Goal: Transaction & Acquisition: Purchase product/service

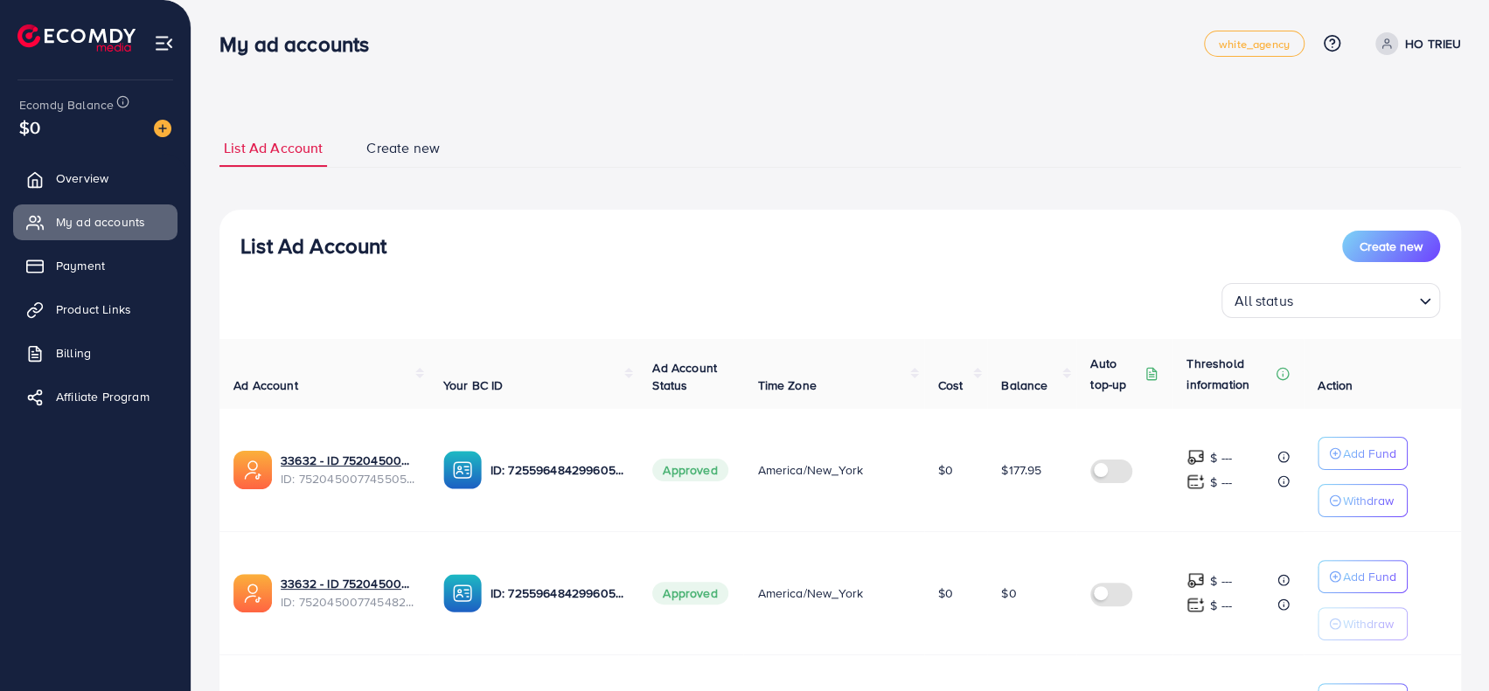
scroll to position [350, 0]
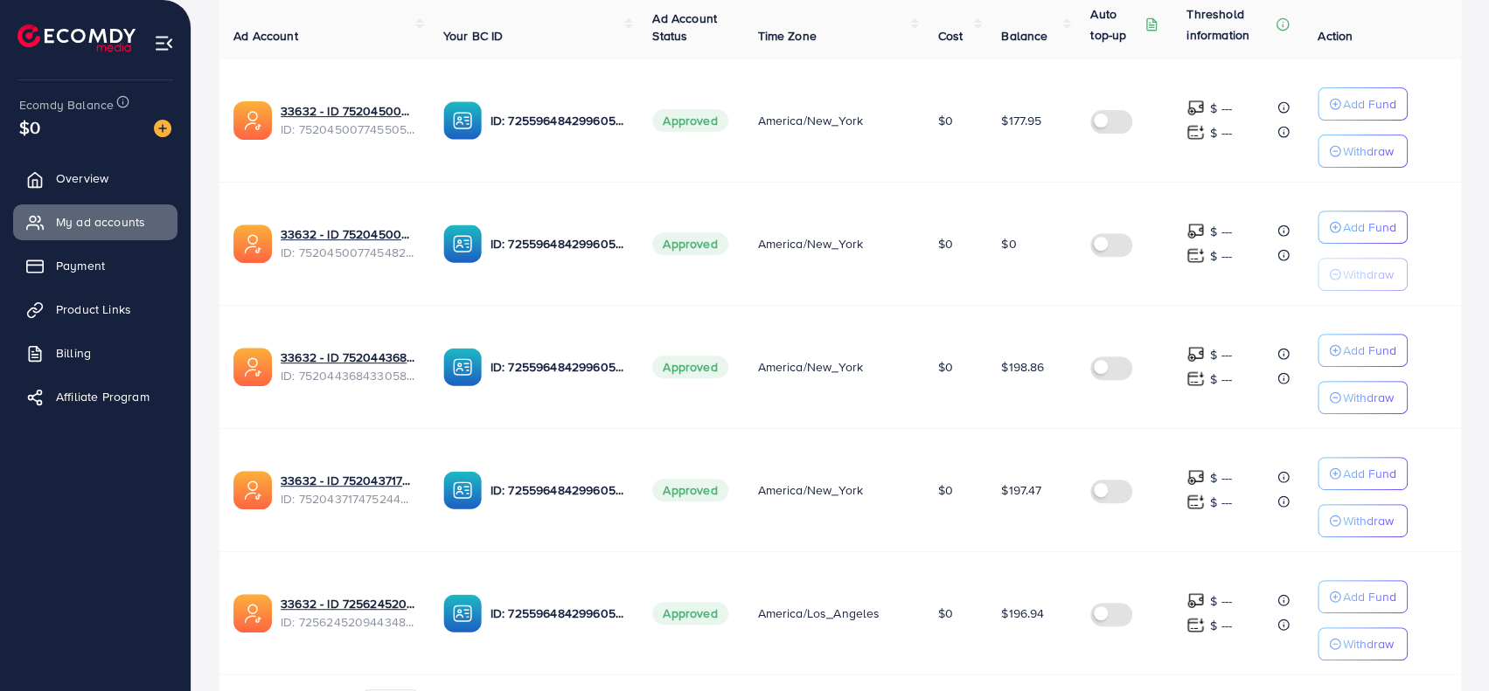
click at [1058, 648] on td "$196.94" at bounding box center [1031, 613] width 89 height 123
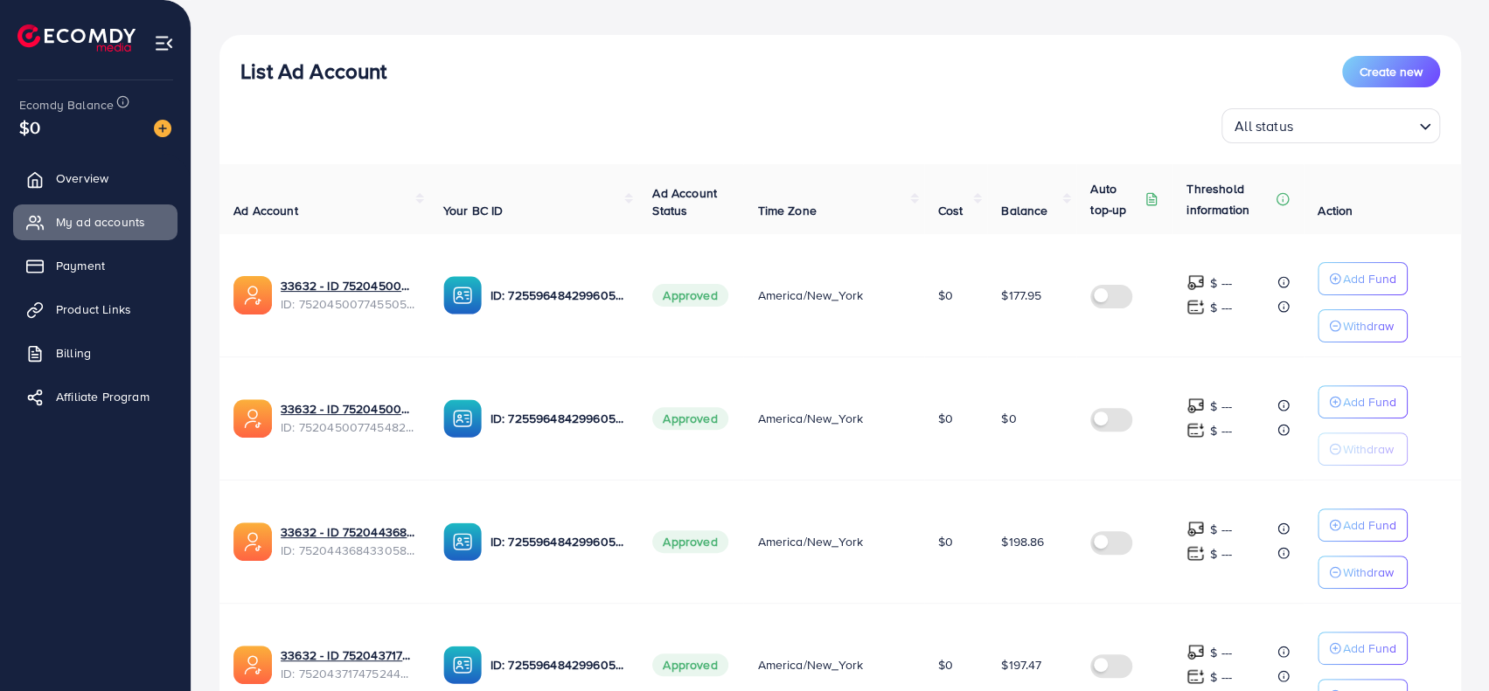
click at [995, 468] on td "$0" at bounding box center [1031, 418] width 89 height 123
click at [38, 190] on link "Overview" at bounding box center [95, 178] width 164 height 35
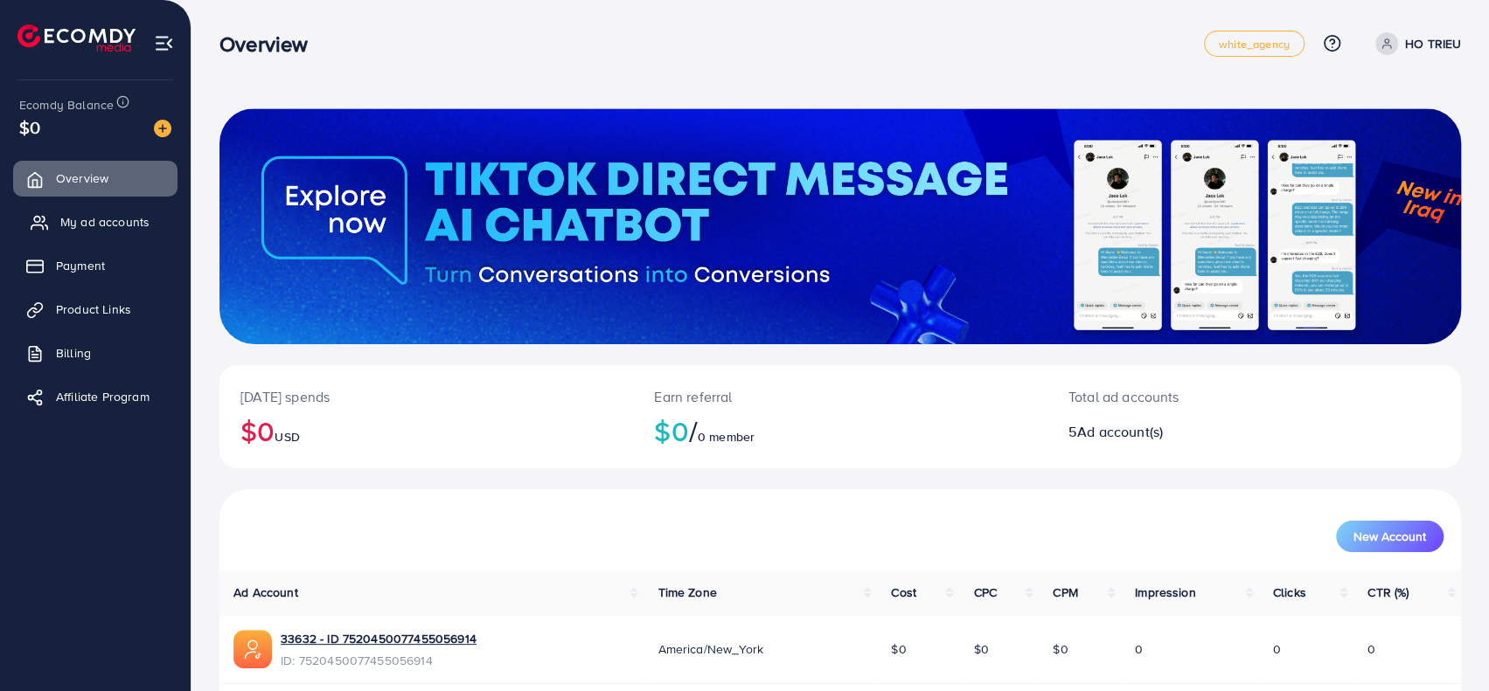
click at [61, 225] on span "My ad accounts" at bounding box center [104, 221] width 89 height 17
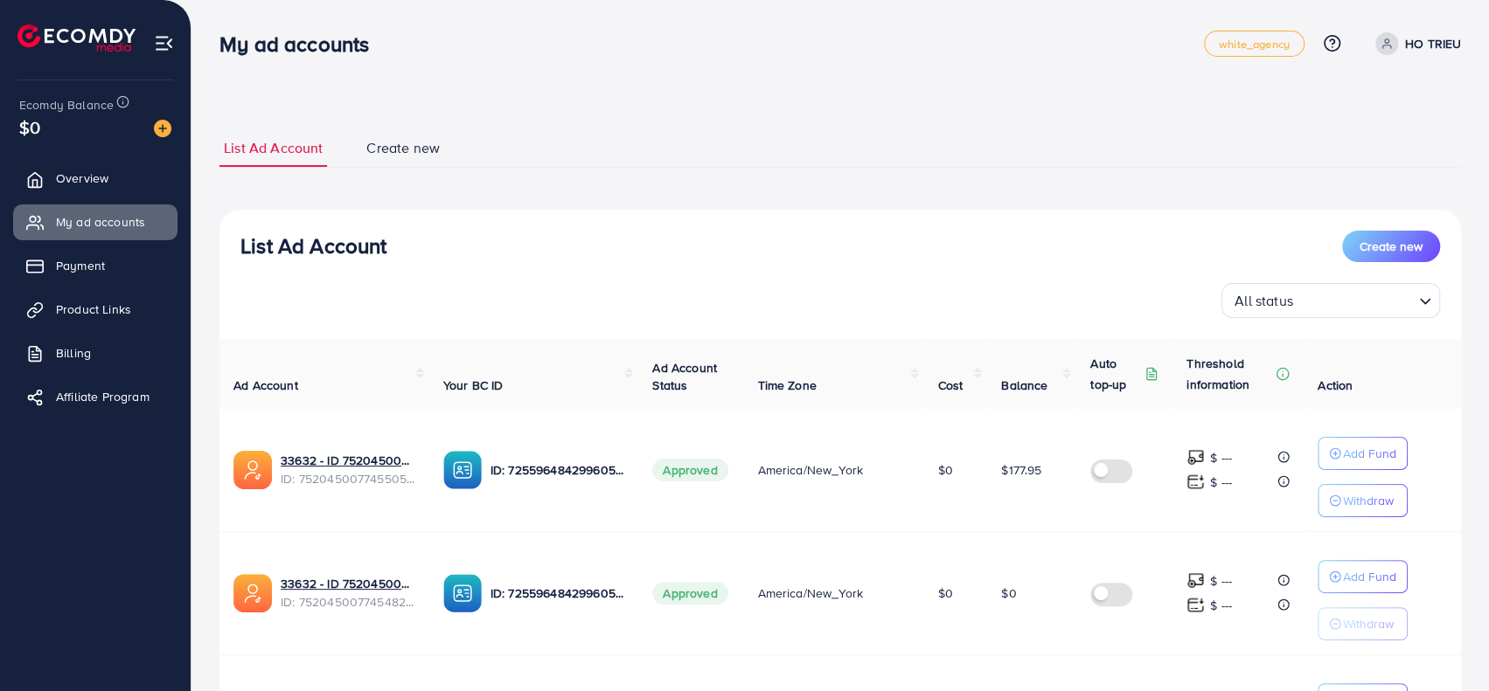
click at [411, 128] on div "List Ad Account Create new List Ad Account Create new All status Loading... Ad …" at bounding box center [839, 615] width 1241 height 1015
click at [408, 153] on span "Create new" at bounding box center [402, 148] width 73 height 20
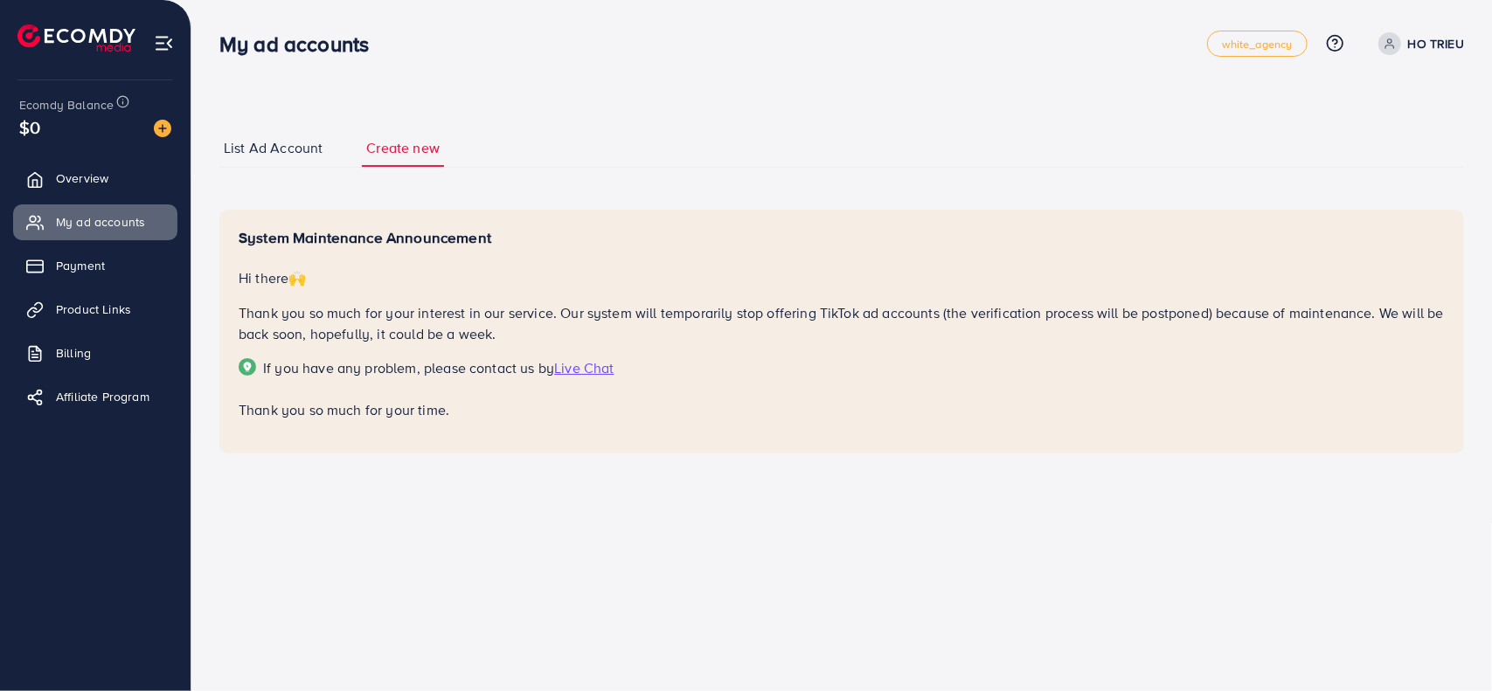
click at [264, 153] on span "List Ad Account" at bounding box center [273, 148] width 99 height 20
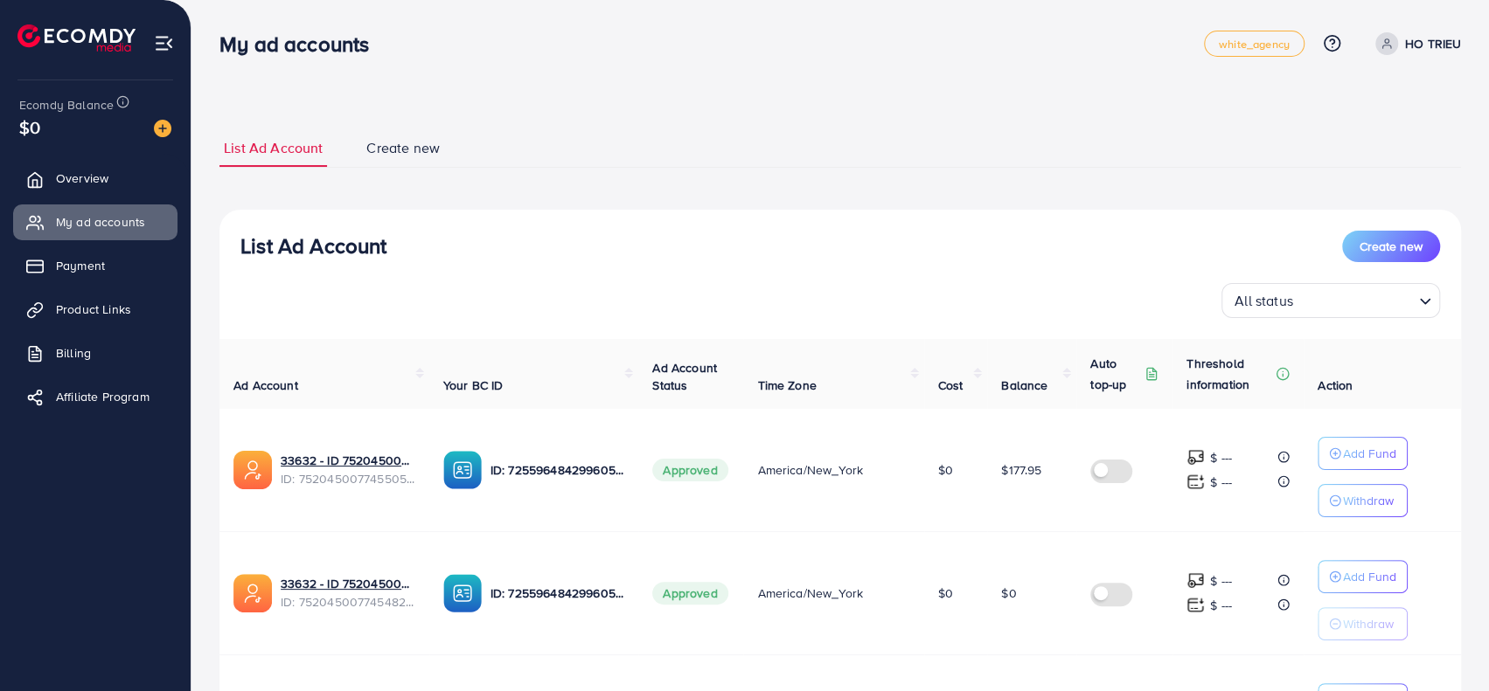
click at [748, 280] on div "List Ad Account Create new All status Loading..." at bounding box center [839, 274] width 1241 height 87
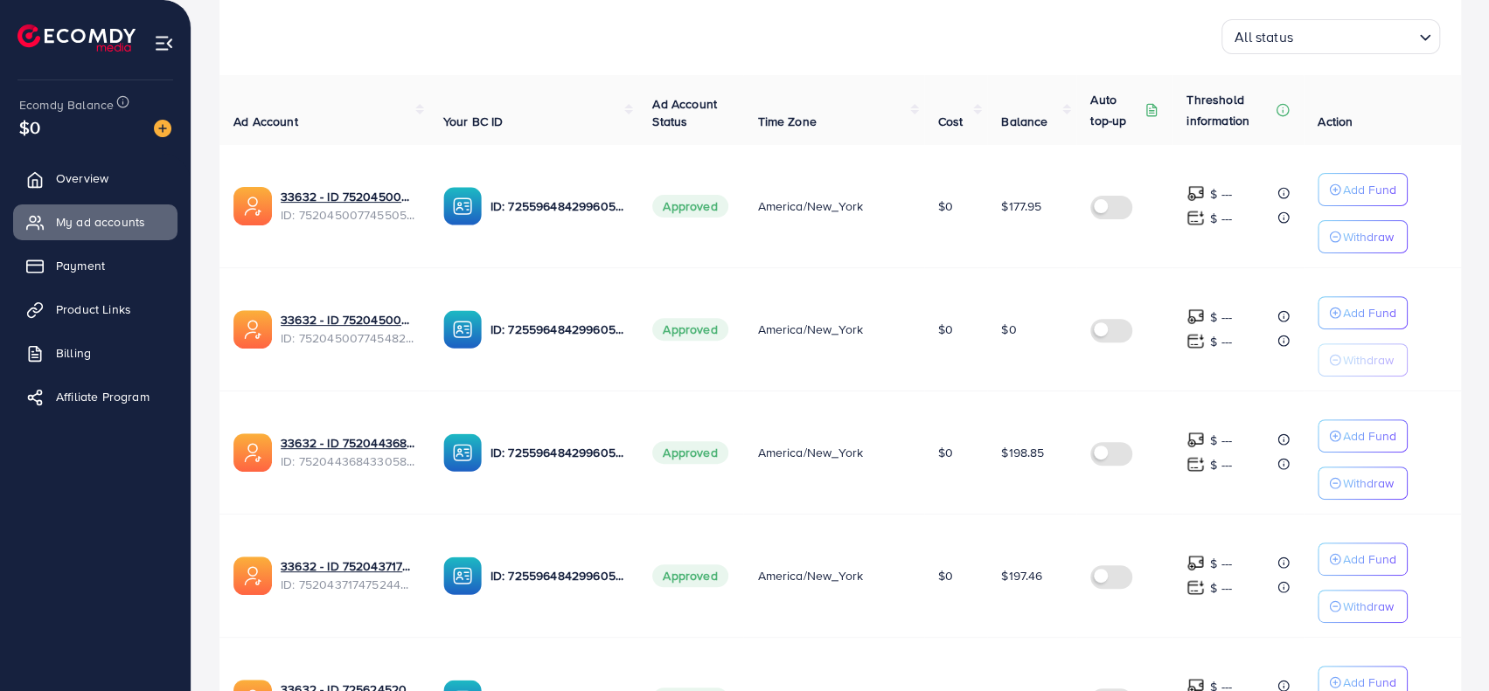
scroll to position [189, 0]
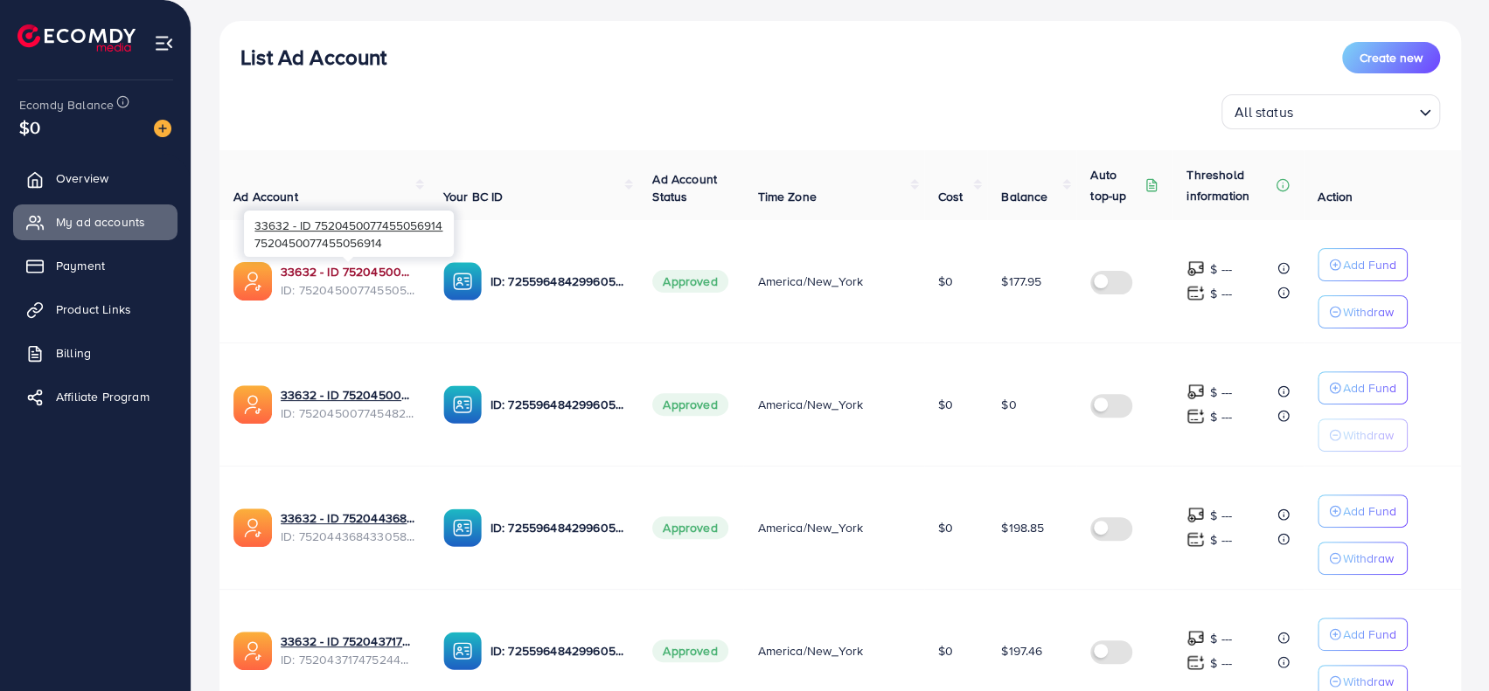
click at [358, 266] on link "33632 - ID 7520450077455056914" at bounding box center [348, 271] width 135 height 17
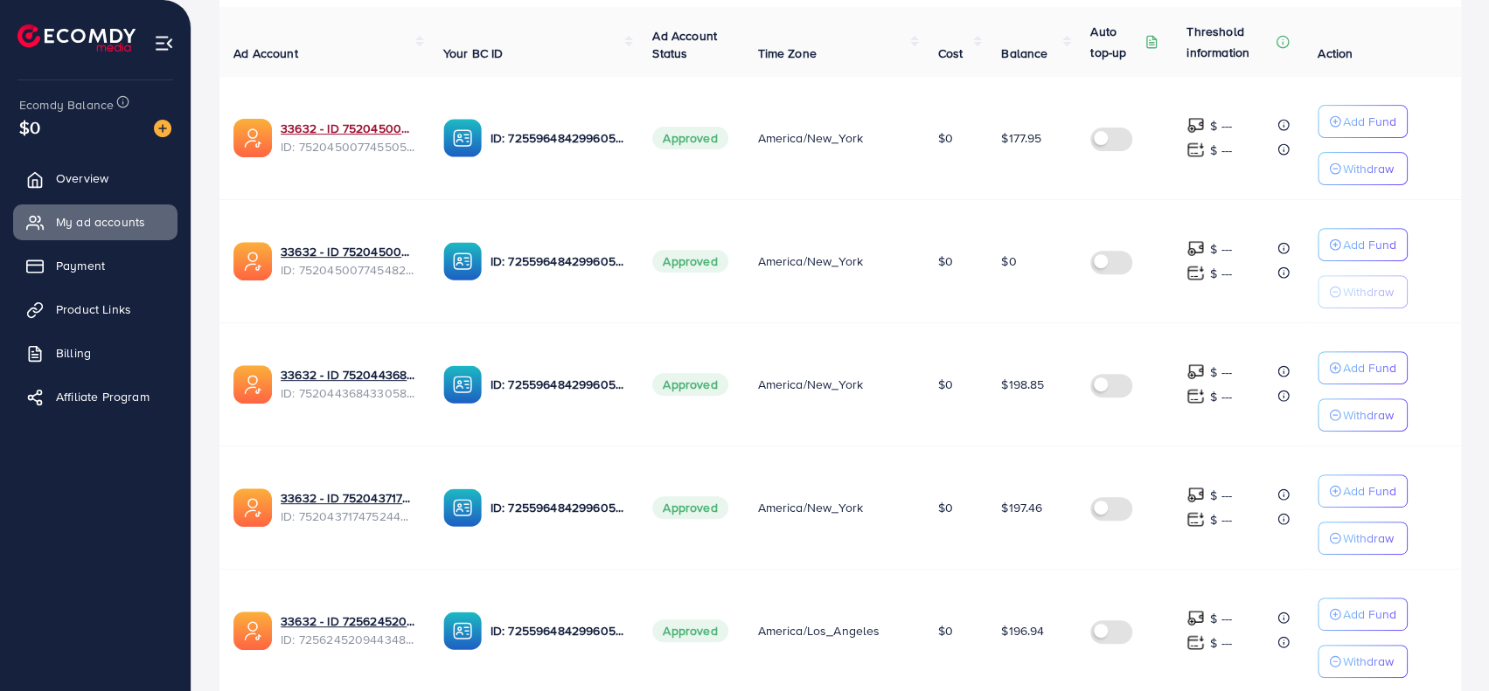
scroll to position [451, 0]
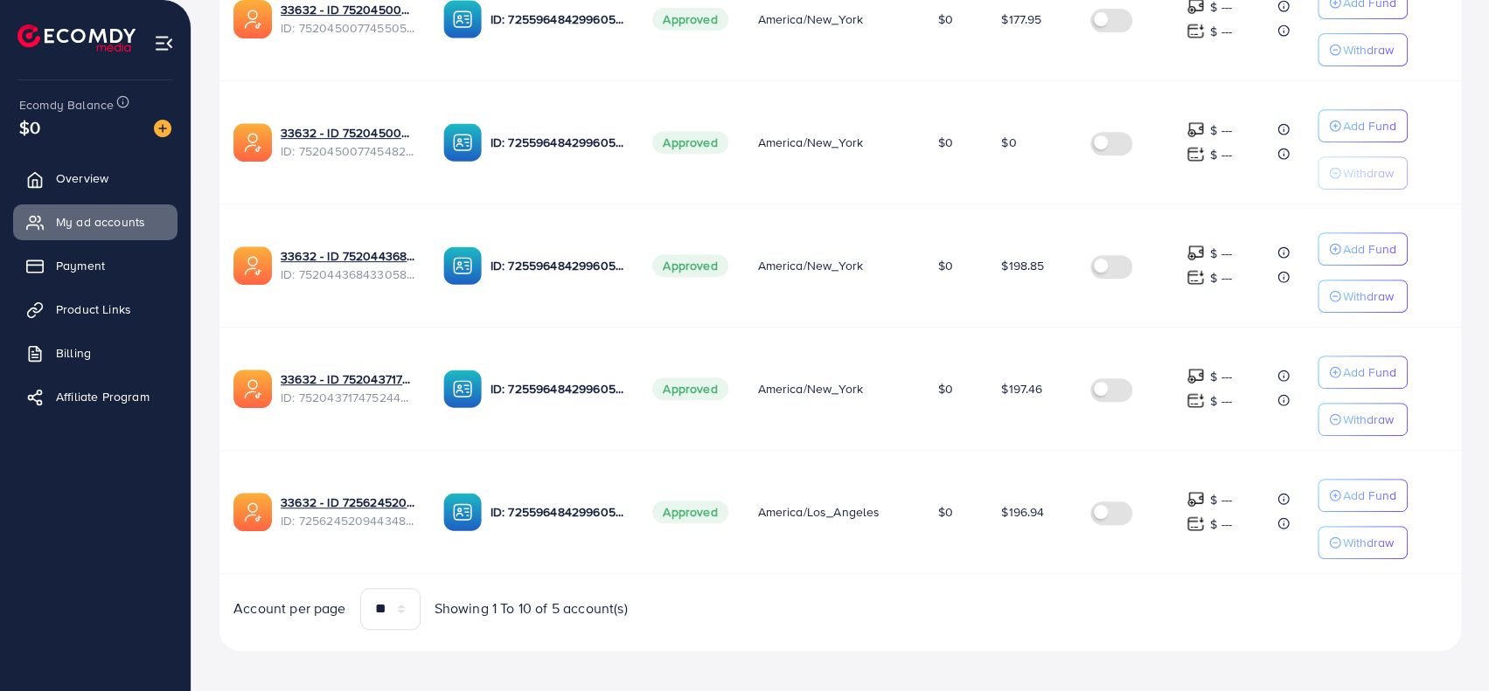
click at [774, 536] on td "America/Los_Angeles" at bounding box center [833, 511] width 180 height 123
click at [799, 553] on td "America/Los_Angeles" at bounding box center [833, 511] width 180 height 123
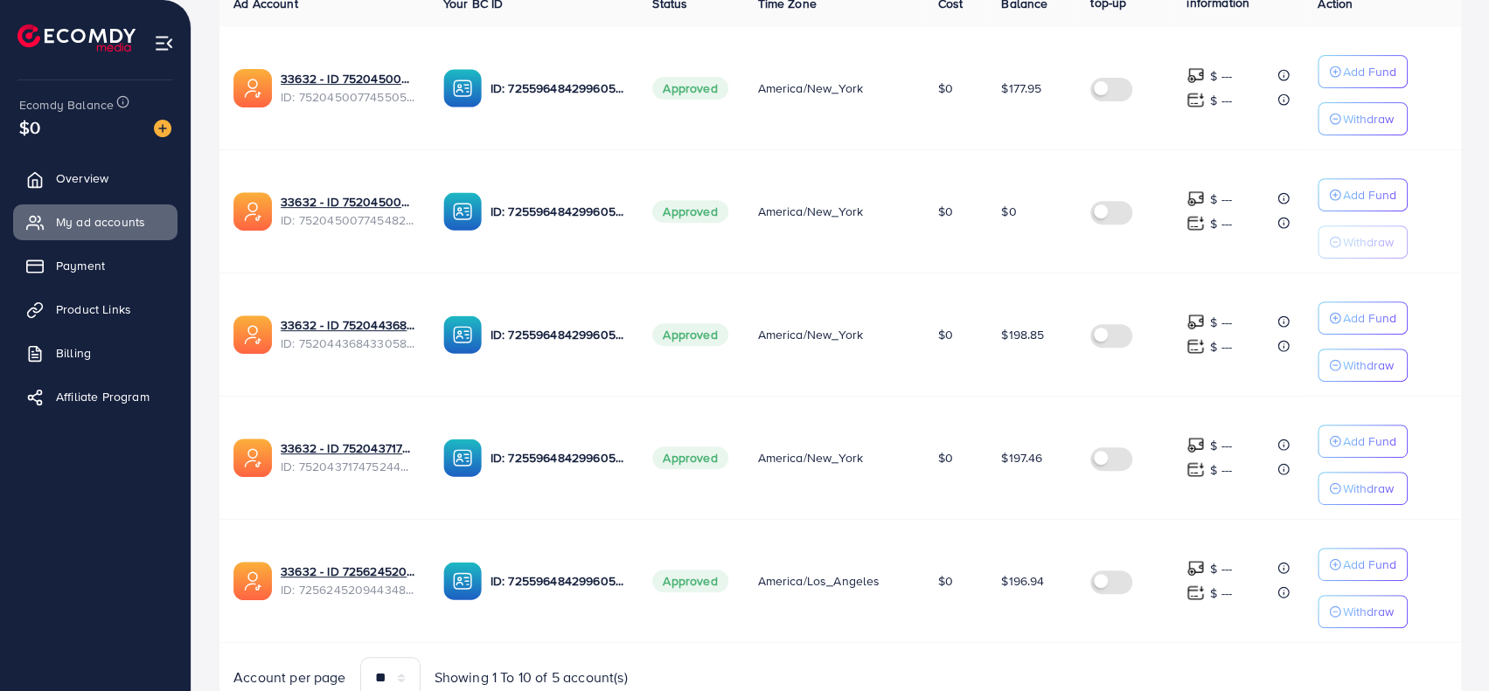
scroll to position [276, 0]
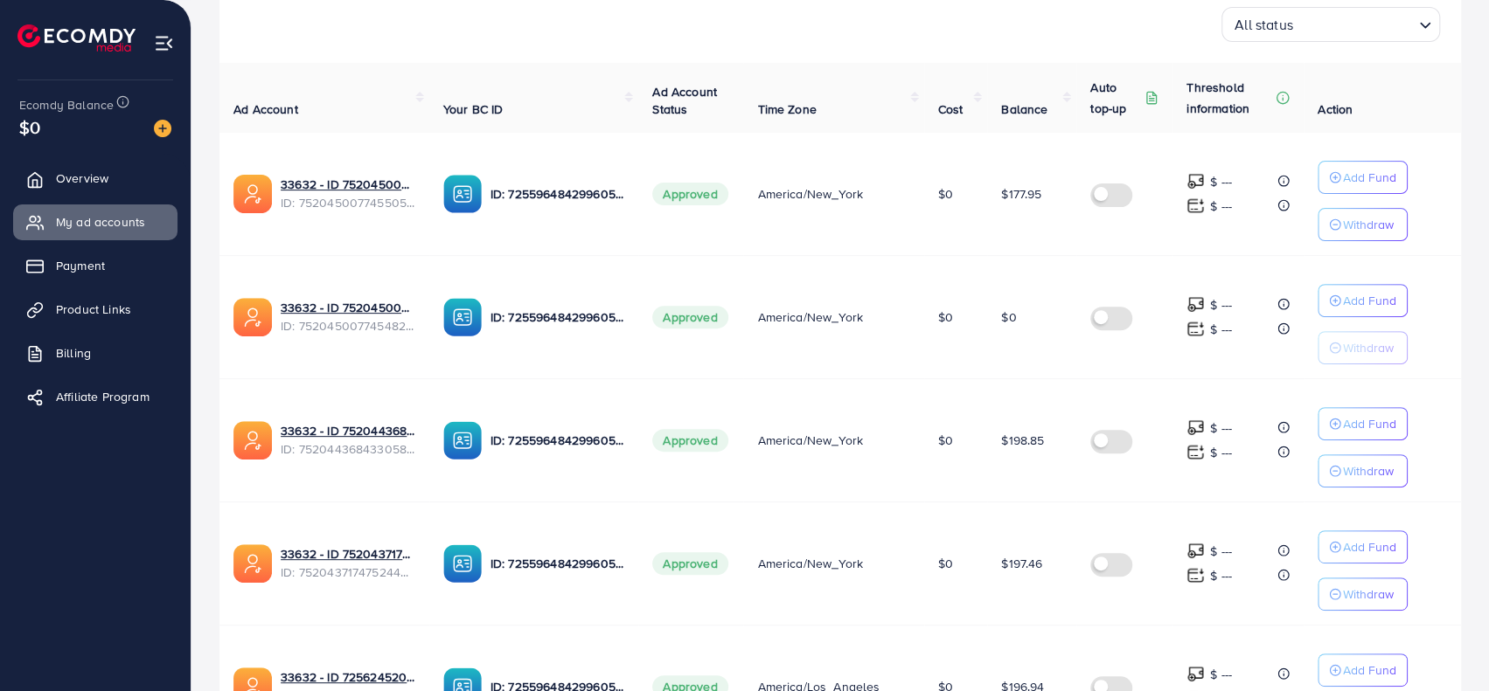
click at [89, 115] on div "$0" at bounding box center [95, 127] width 152 height 25
click at [169, 125] on img at bounding box center [162, 128] width 17 height 17
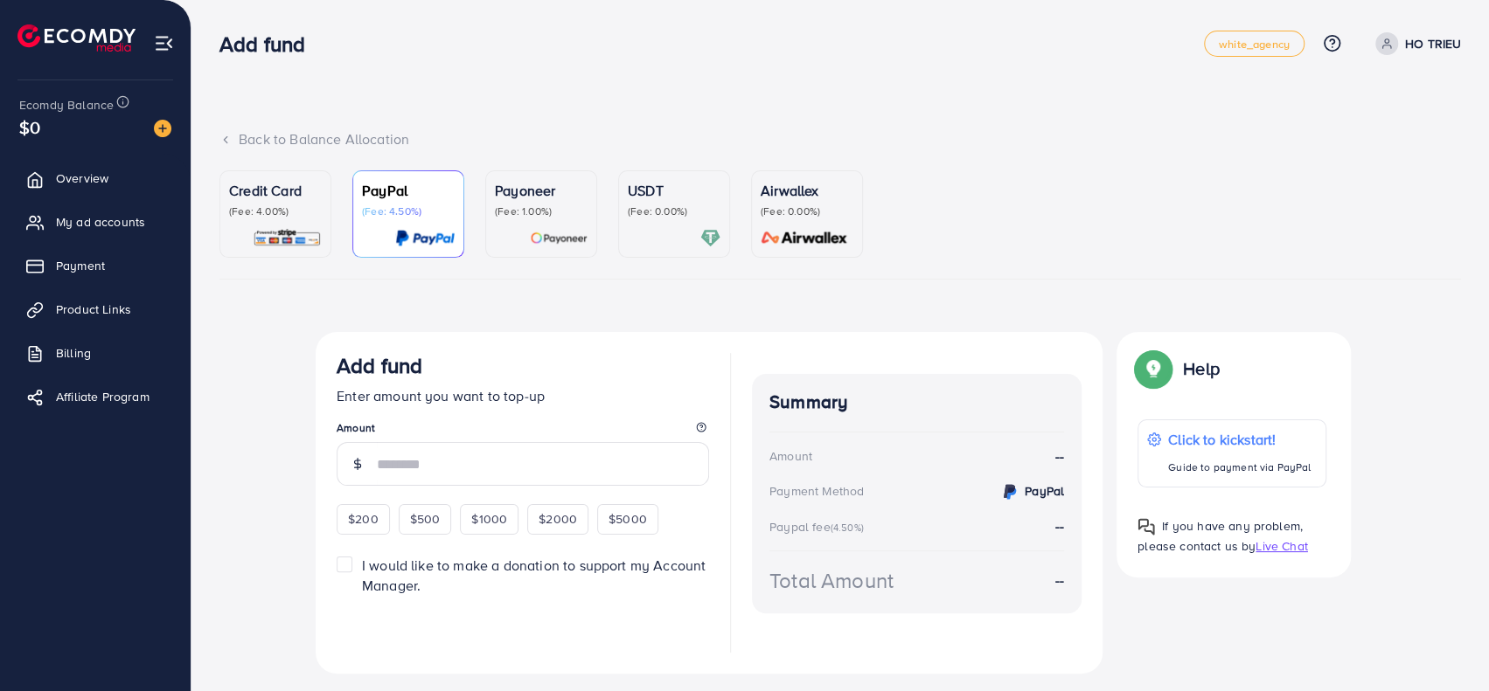
click at [451, 486] on div "Add fund Enter amount you want to top-up Amount $200 $500 $1000 $2000 $5000" at bounding box center [523, 443] width 372 height 181
click at [441, 461] on input "number" at bounding box center [543, 464] width 332 height 44
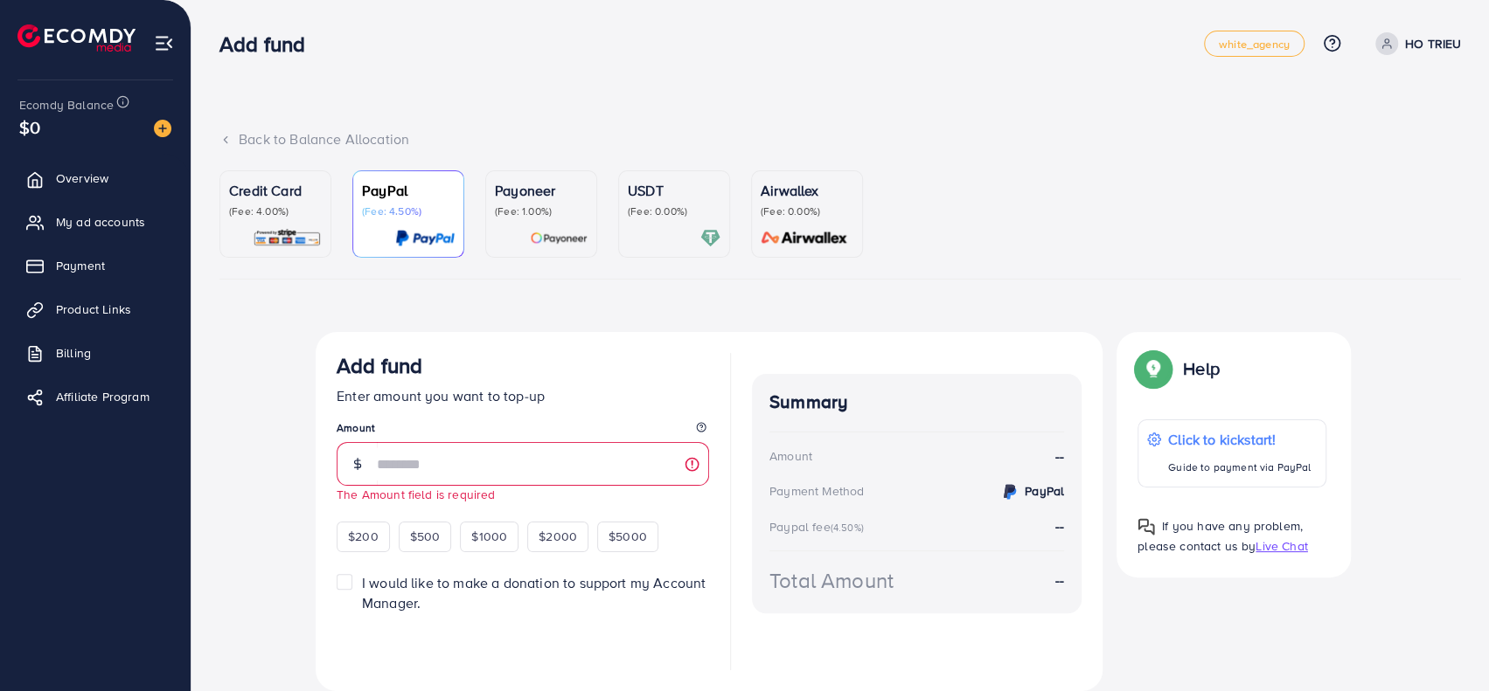
click at [885, 310] on div "Credit Card (Fee: 4.00%) PayPal (Fee: 4.50%) Payoneer (Fee: 1.00%) USDT (Fee: 0…" at bounding box center [839, 448] width 1241 height 556
click at [517, 466] on input "number" at bounding box center [543, 464] width 332 height 44
click at [271, 233] on img at bounding box center [287, 238] width 69 height 20
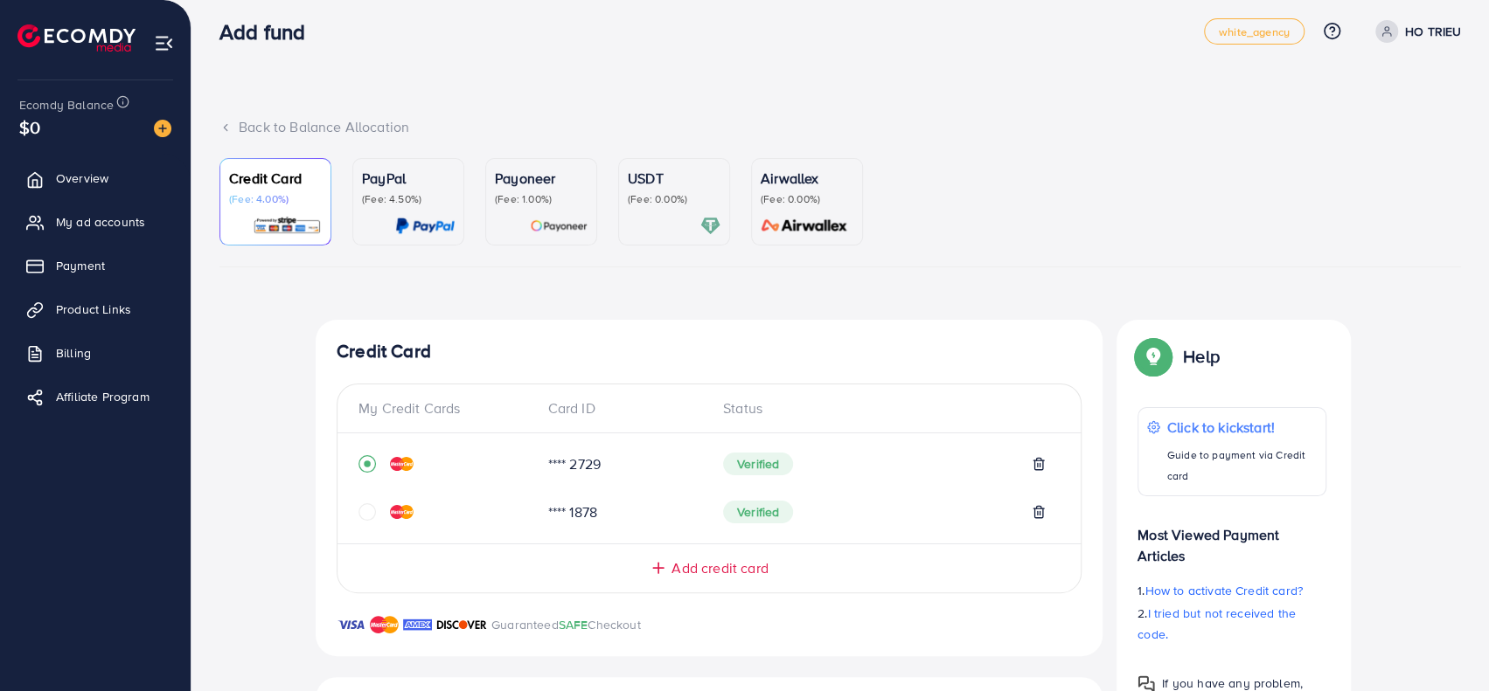
scroll to position [175, 0]
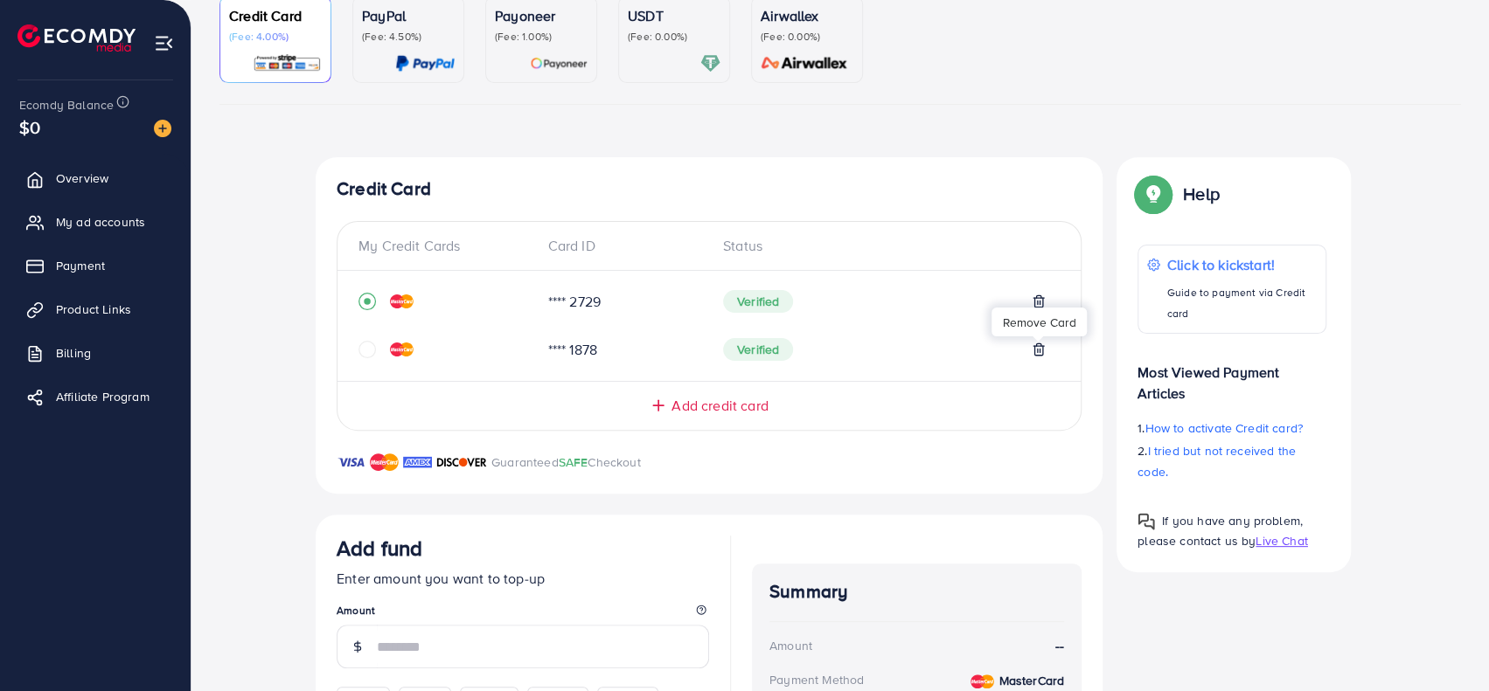
click at [1042, 354] on icon at bounding box center [1038, 349] width 8 height 11
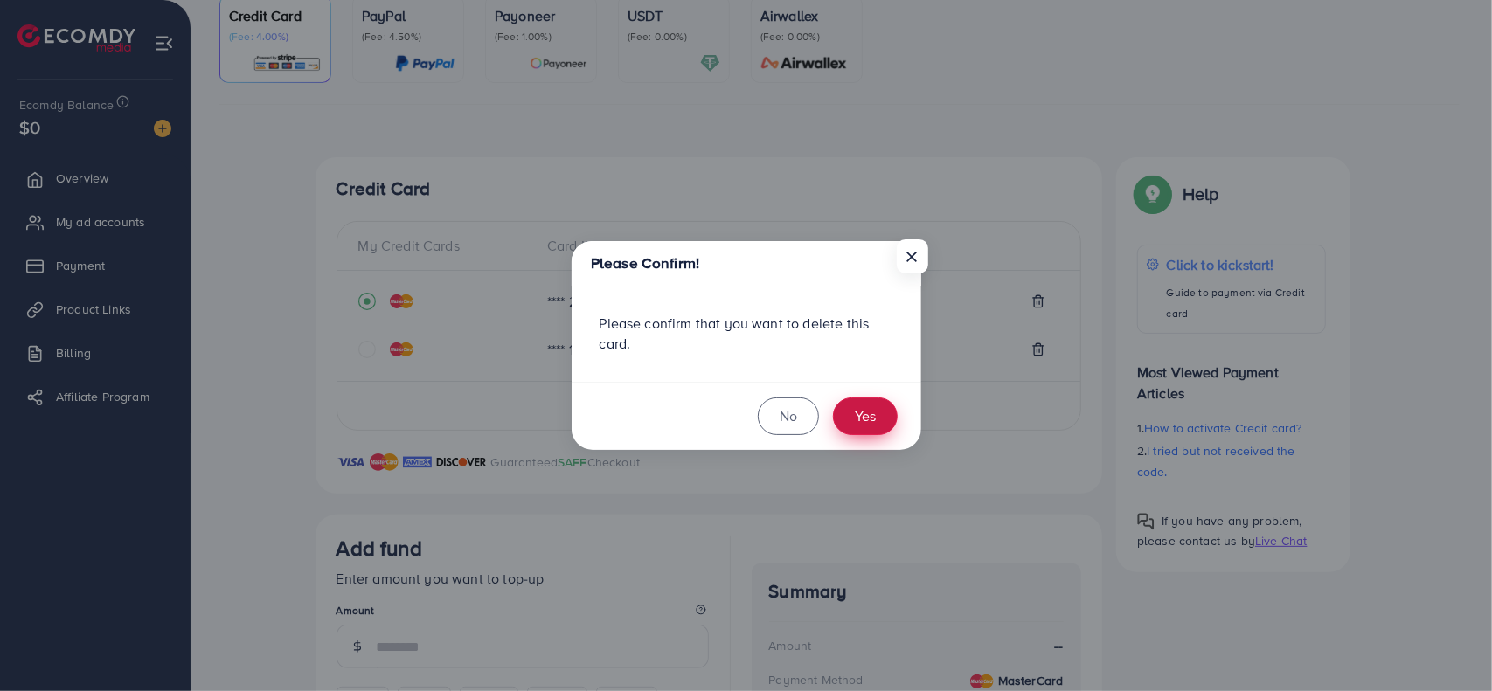
click at [870, 424] on button "Yes" at bounding box center [865, 417] width 65 height 38
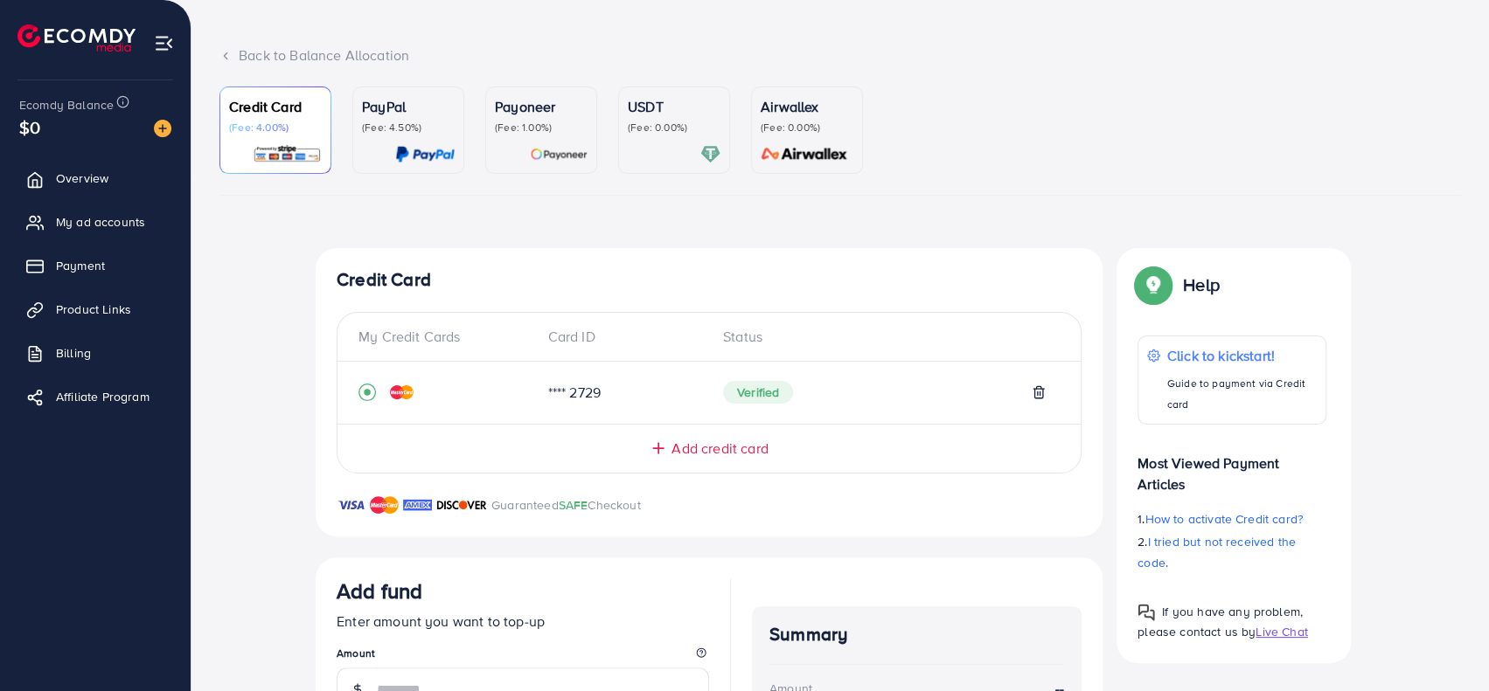
scroll to position [0, 0]
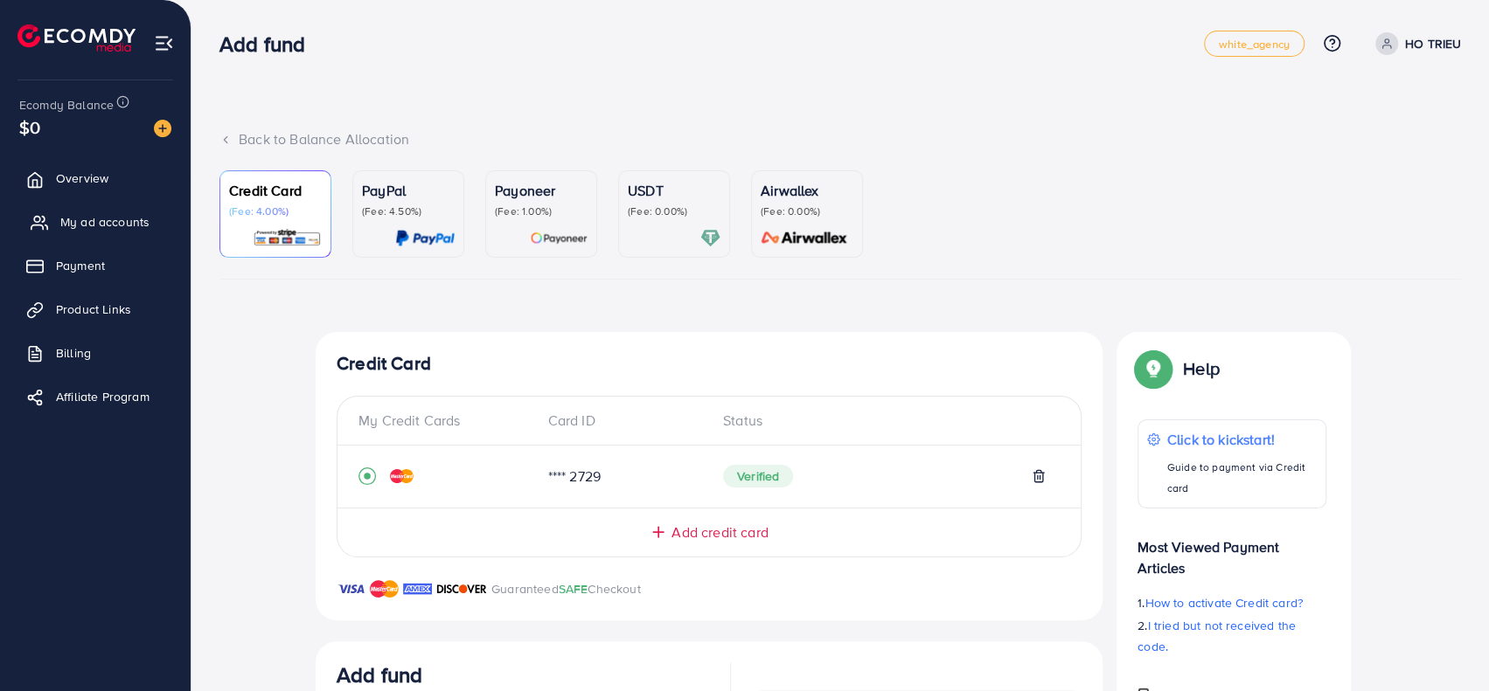
click at [75, 230] on span "My ad accounts" at bounding box center [104, 221] width 89 height 17
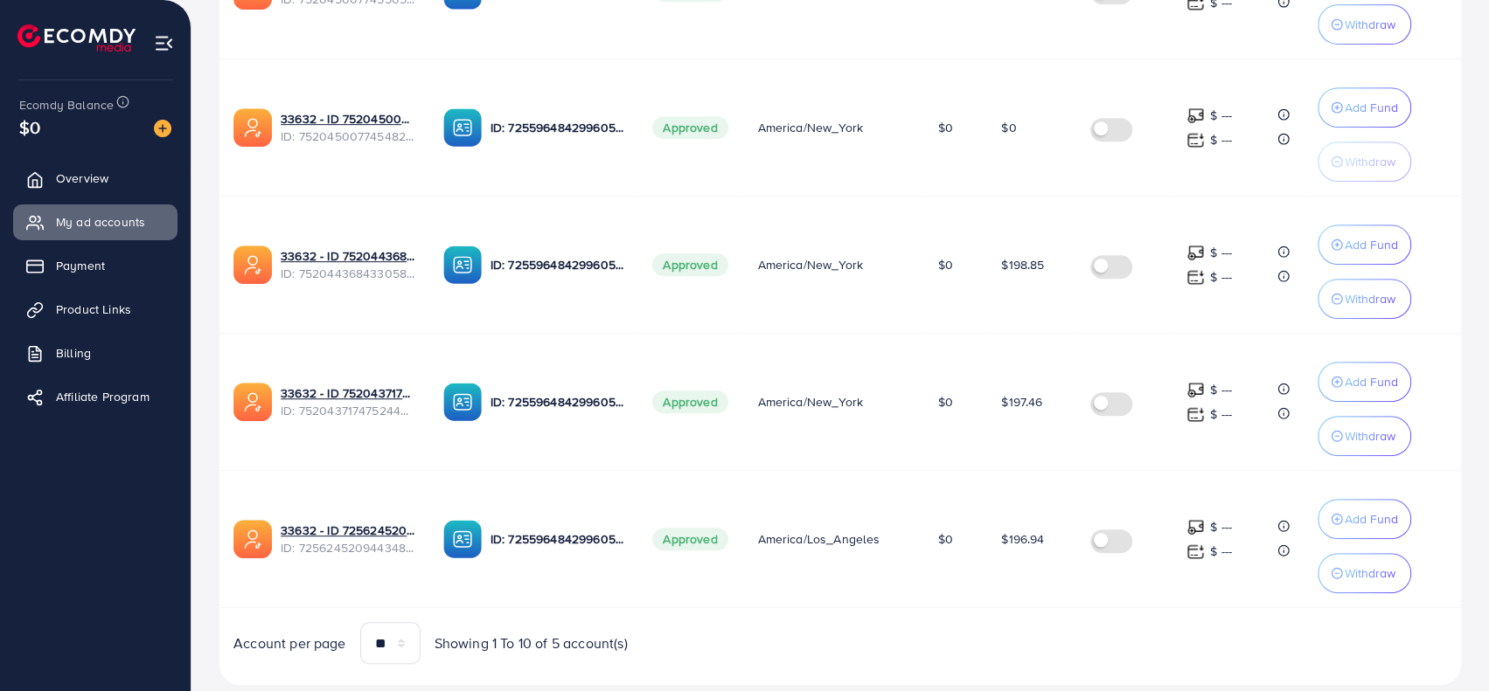
scroll to position [524, 0]
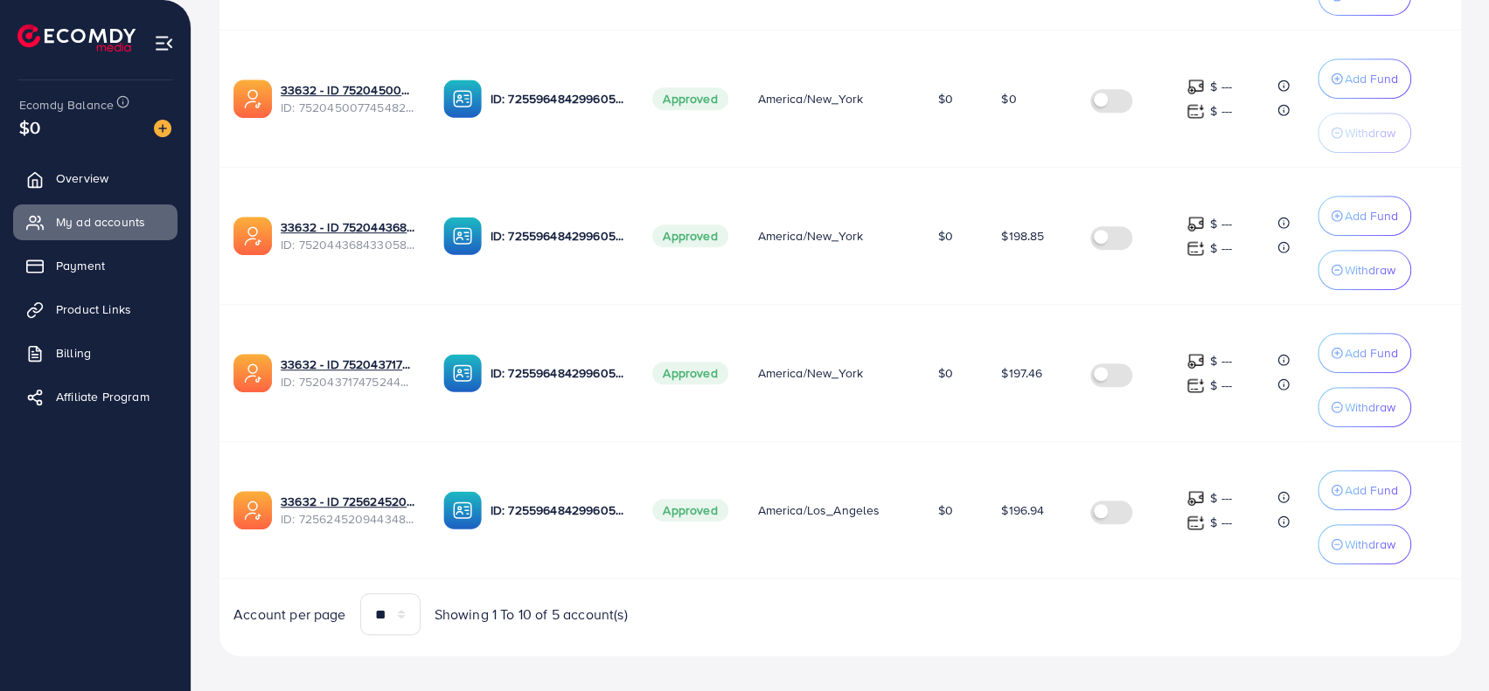
click at [1052, 594] on div "Account per page ** ** ** *** Showing 1 To 10 of 5 account(s)" at bounding box center [839, 615] width 1269 height 42
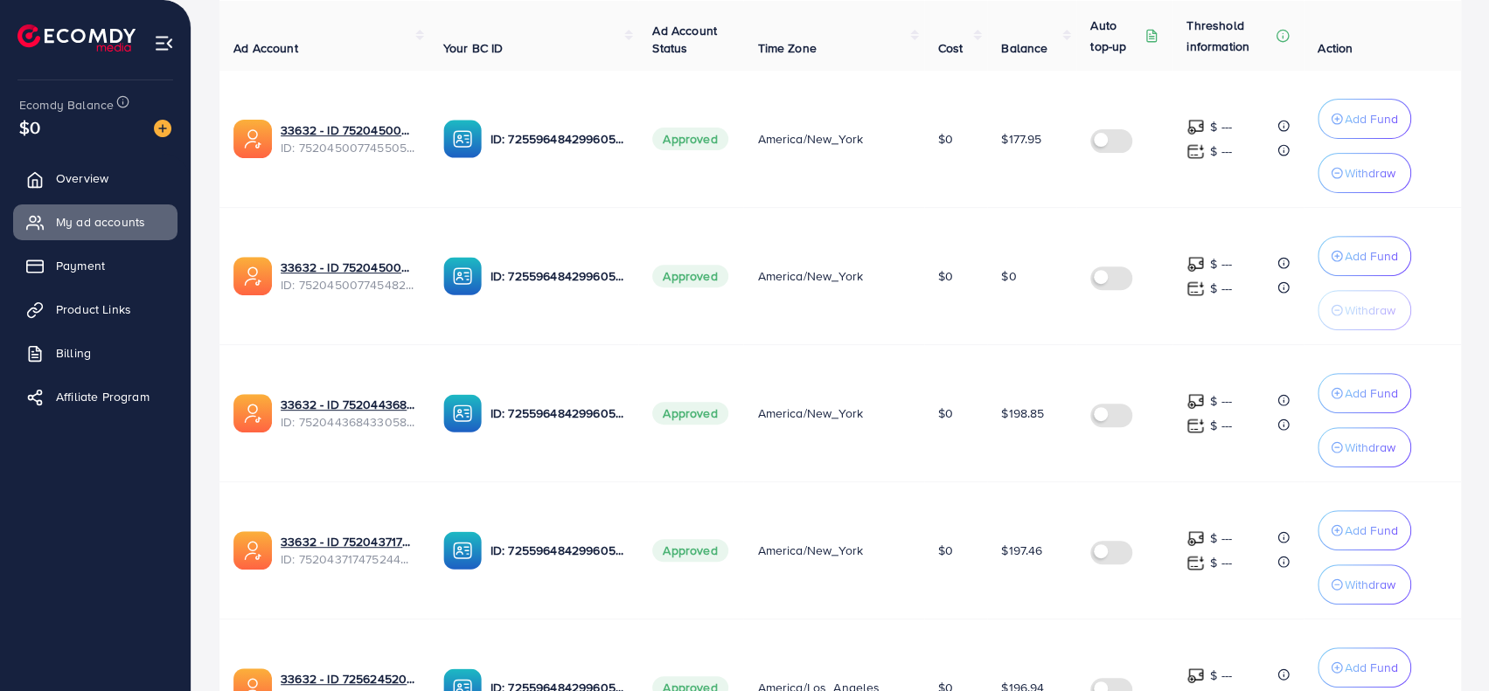
scroll to position [175, 0]
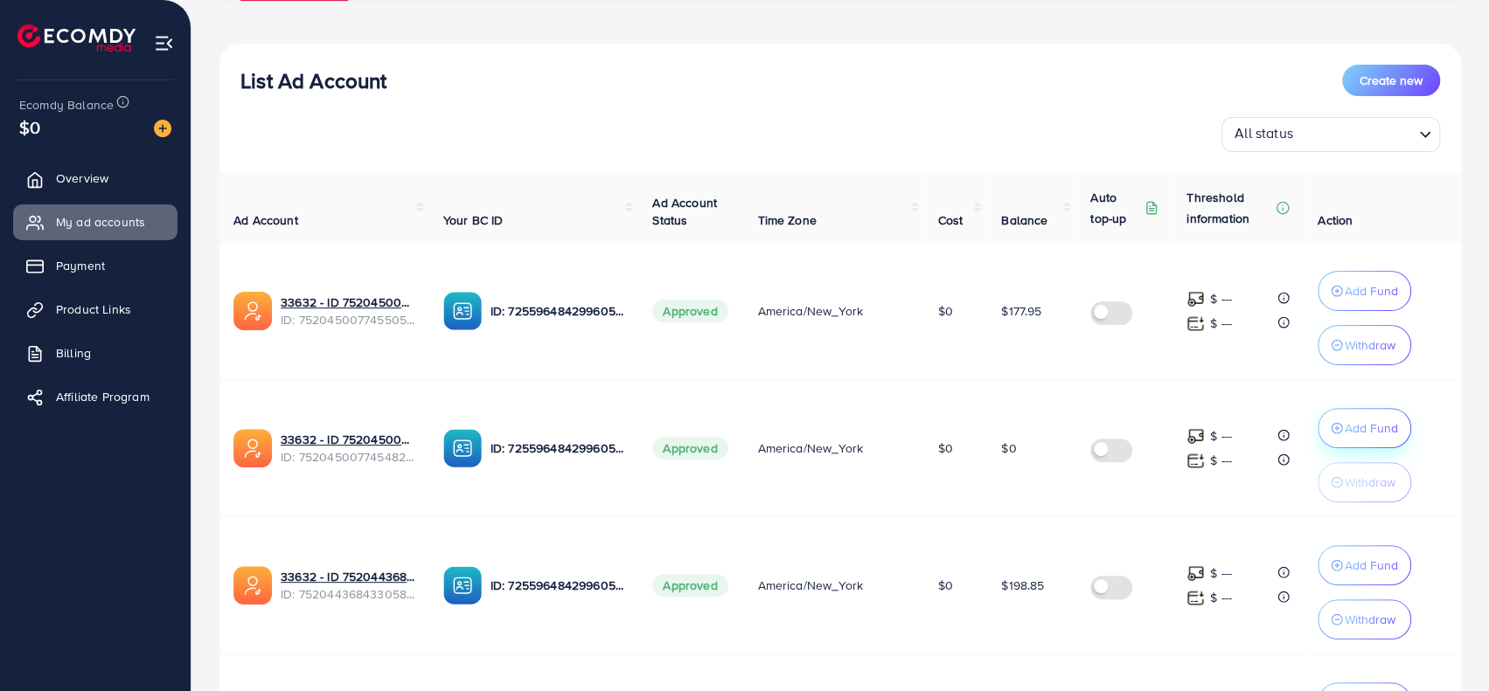
click at [1367, 311] on button "Add Fund" at bounding box center [1364, 291] width 94 height 40
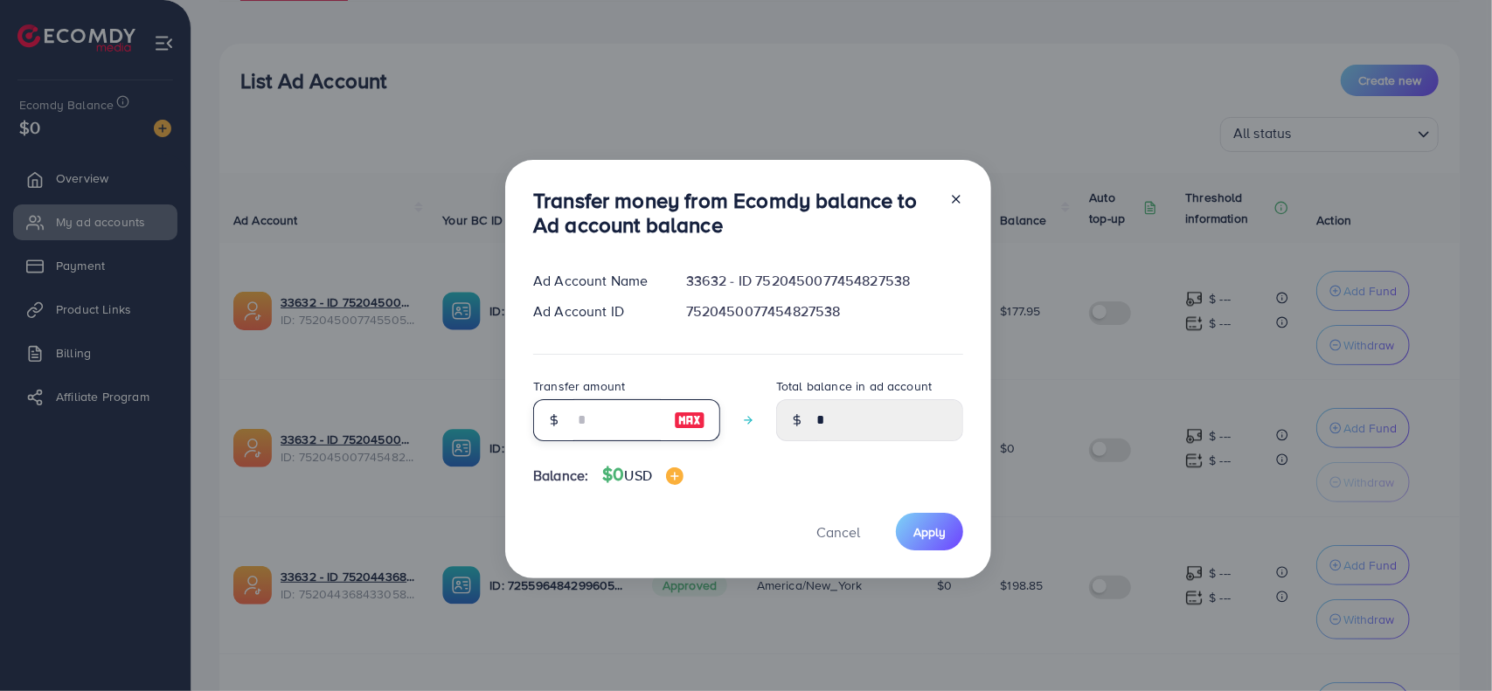
click at [580, 426] on input "number" at bounding box center [616, 420] width 87 height 42
click at [953, 198] on div at bounding box center [949, 217] width 28 height 58
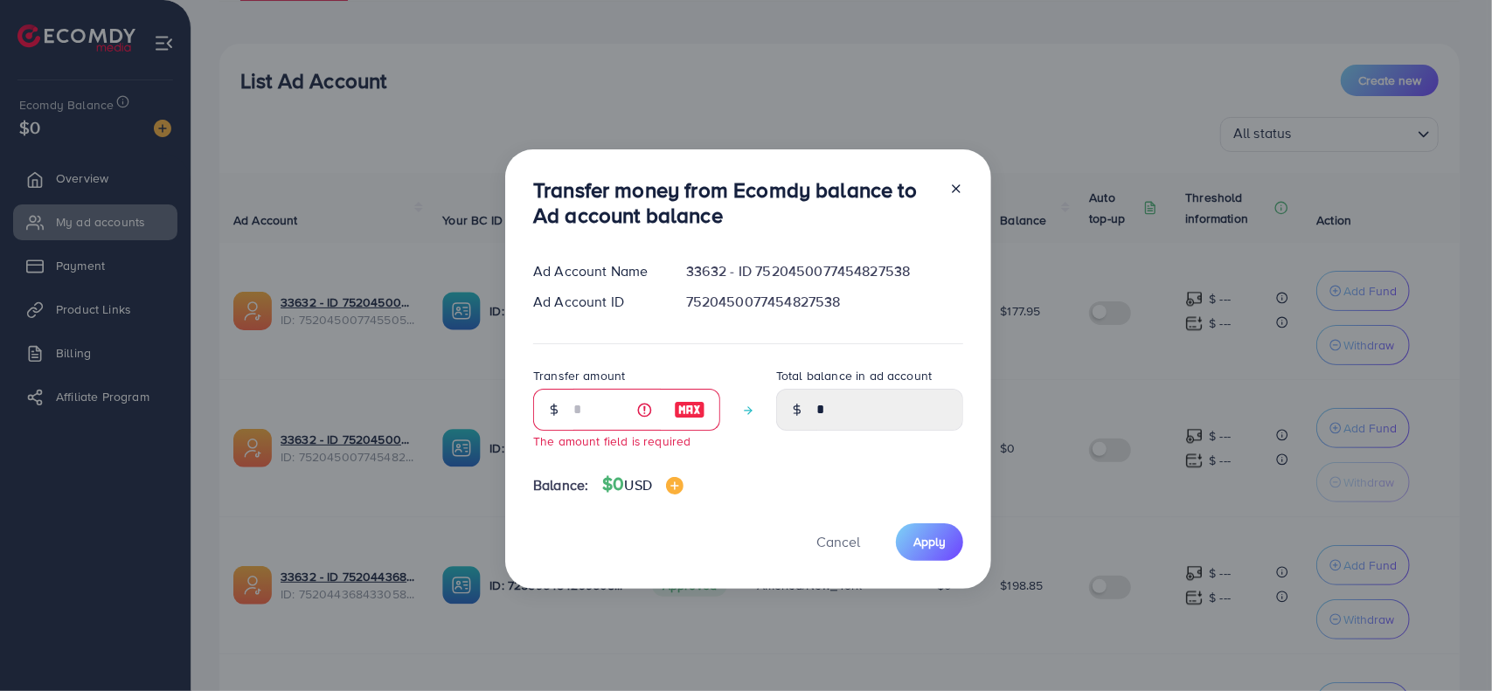
click at [956, 189] on icon at bounding box center [956, 189] width 14 height 14
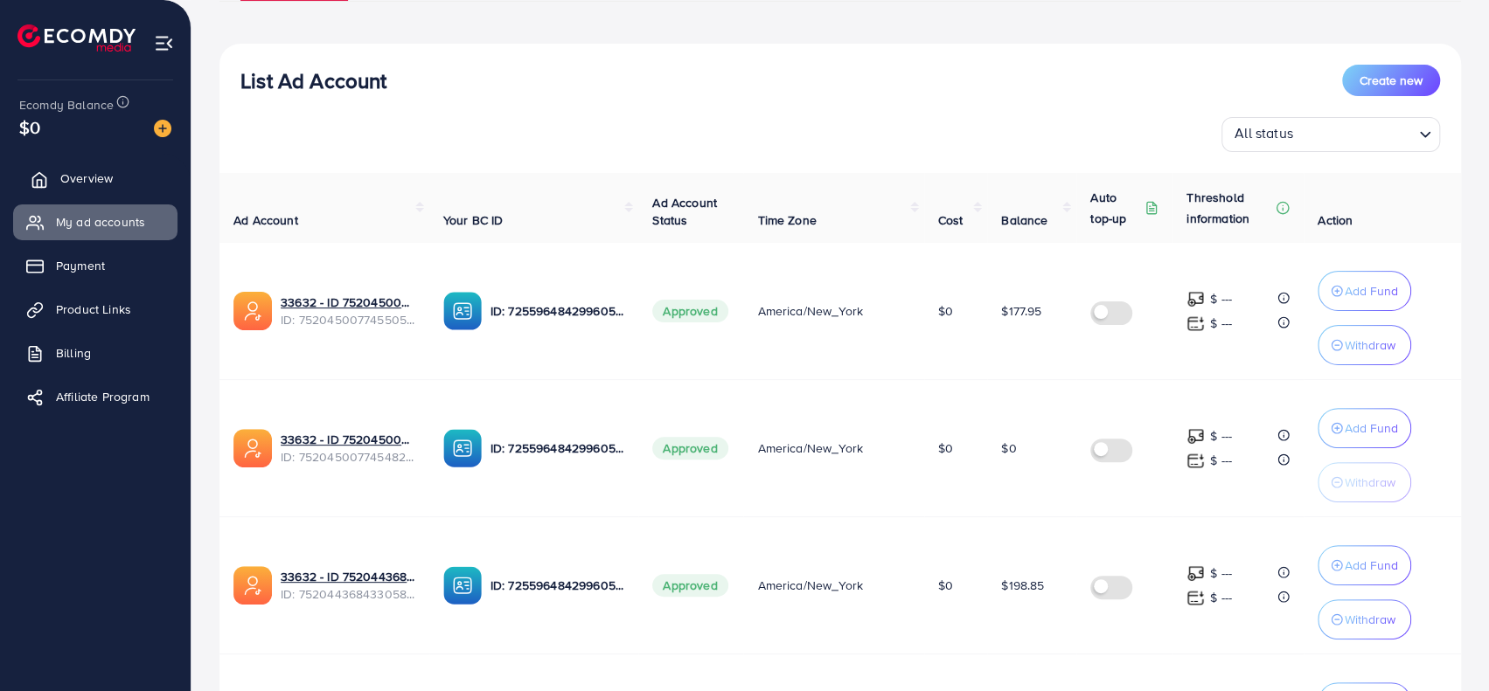
click at [84, 177] on span "Overview" at bounding box center [86, 178] width 52 height 17
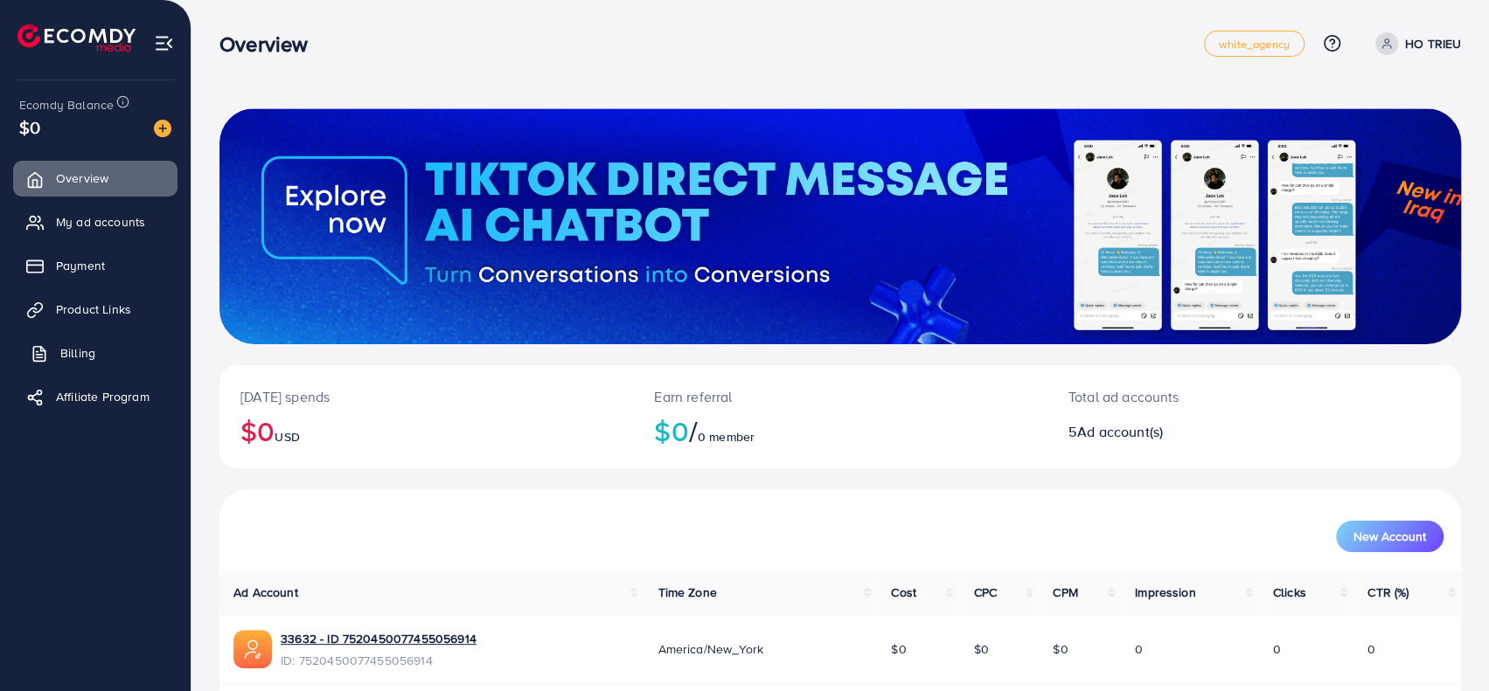
click at [76, 366] on link "Billing" at bounding box center [95, 353] width 164 height 35
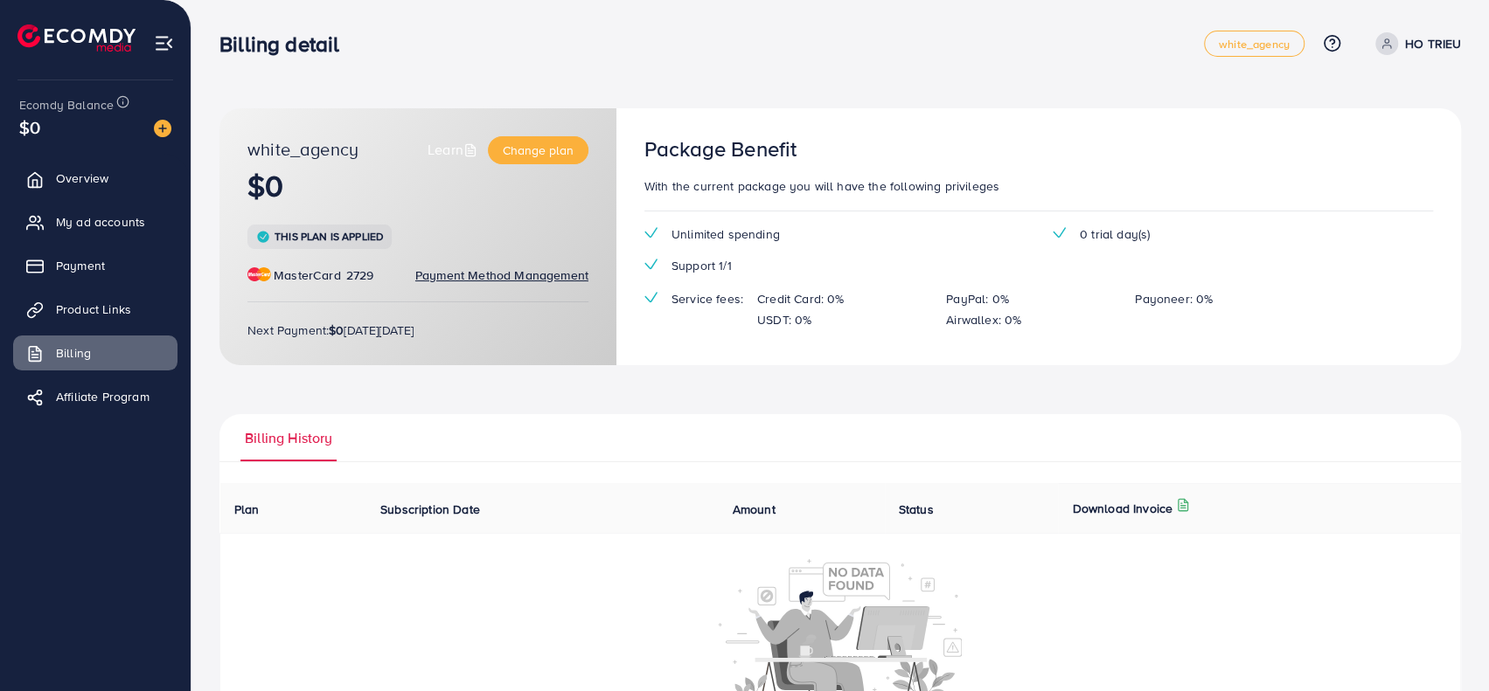
click at [502, 386] on div "white_agency Learn Change plan $0 This plan is applied MasterCard 2729 Payment …" at bounding box center [839, 432] width 1241 height 648
click at [77, 158] on ul "Overview My ad accounts Payment Product Links Billing Affiliate Program" at bounding box center [95, 293] width 191 height 279
click at [80, 177] on span "Overview" at bounding box center [86, 178] width 52 height 17
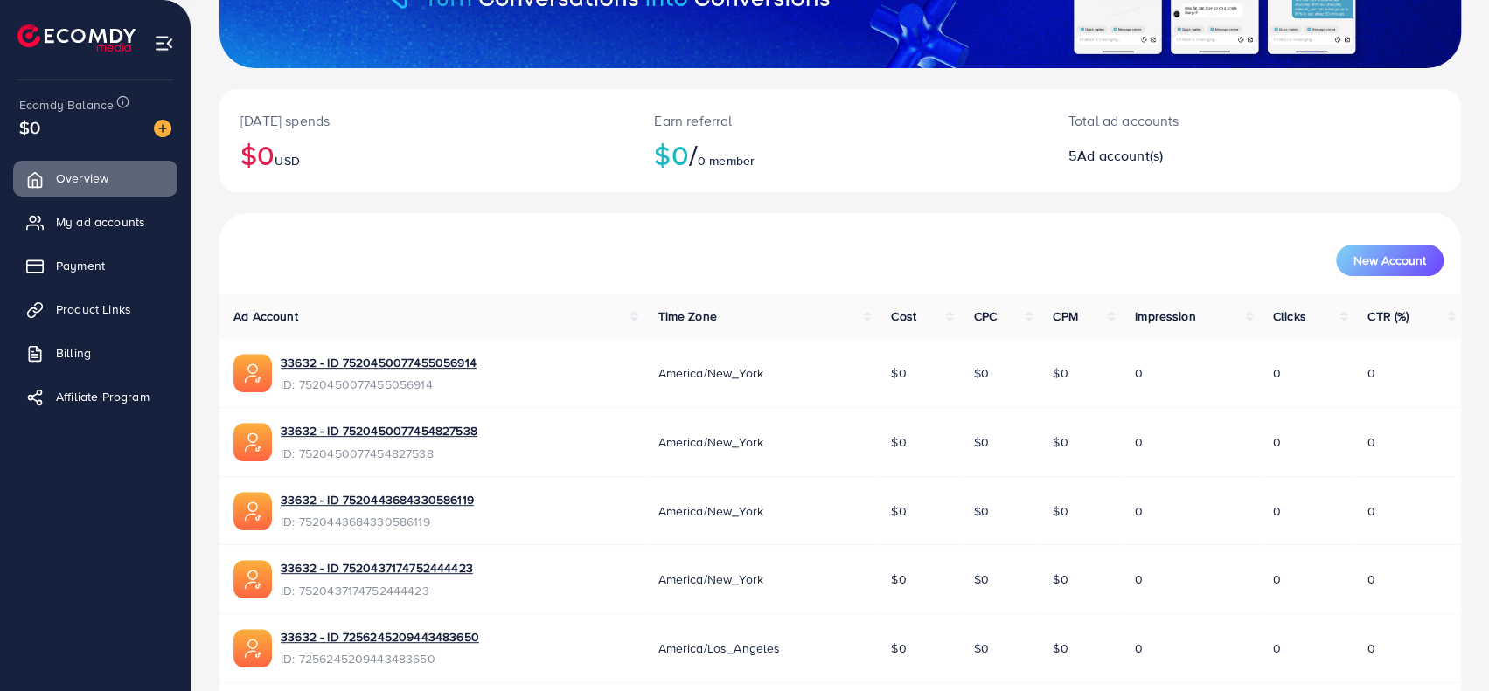
scroll to position [339, 0]
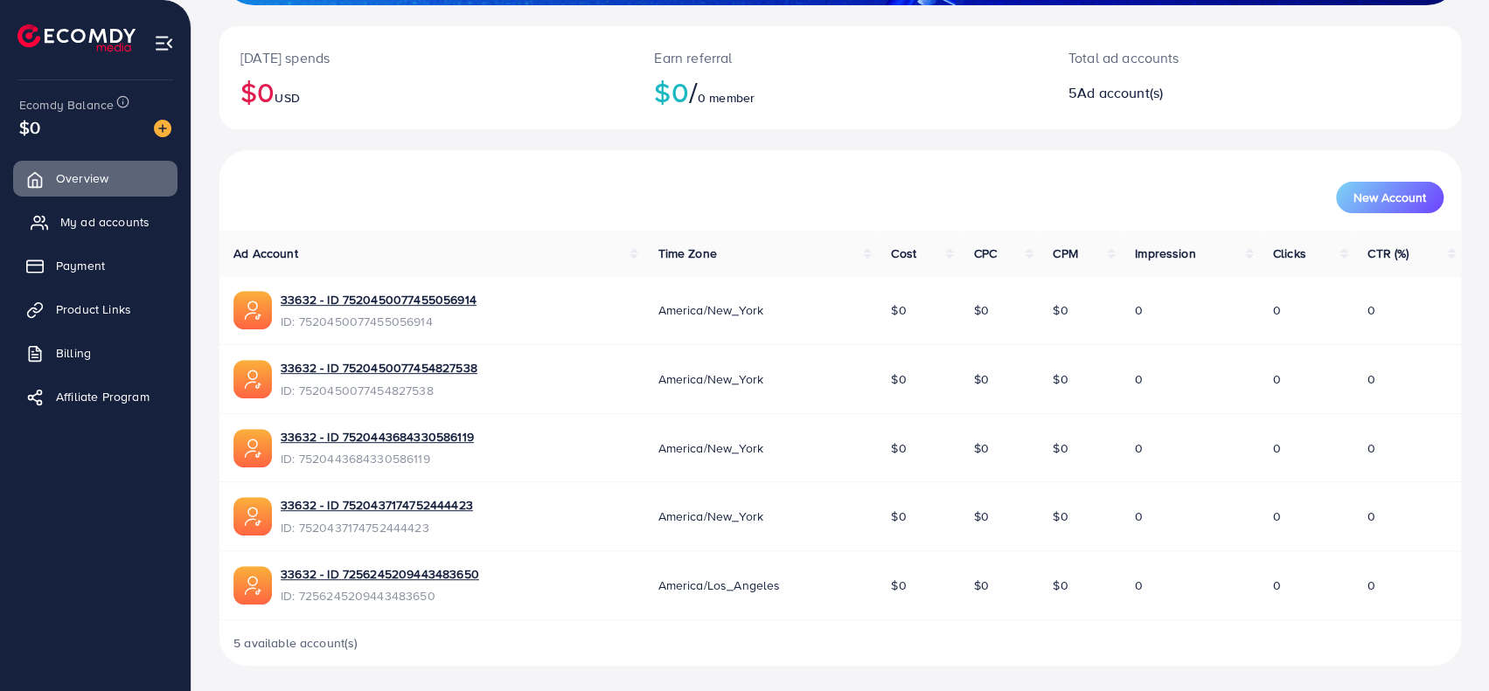
click at [71, 216] on span "My ad accounts" at bounding box center [104, 221] width 89 height 17
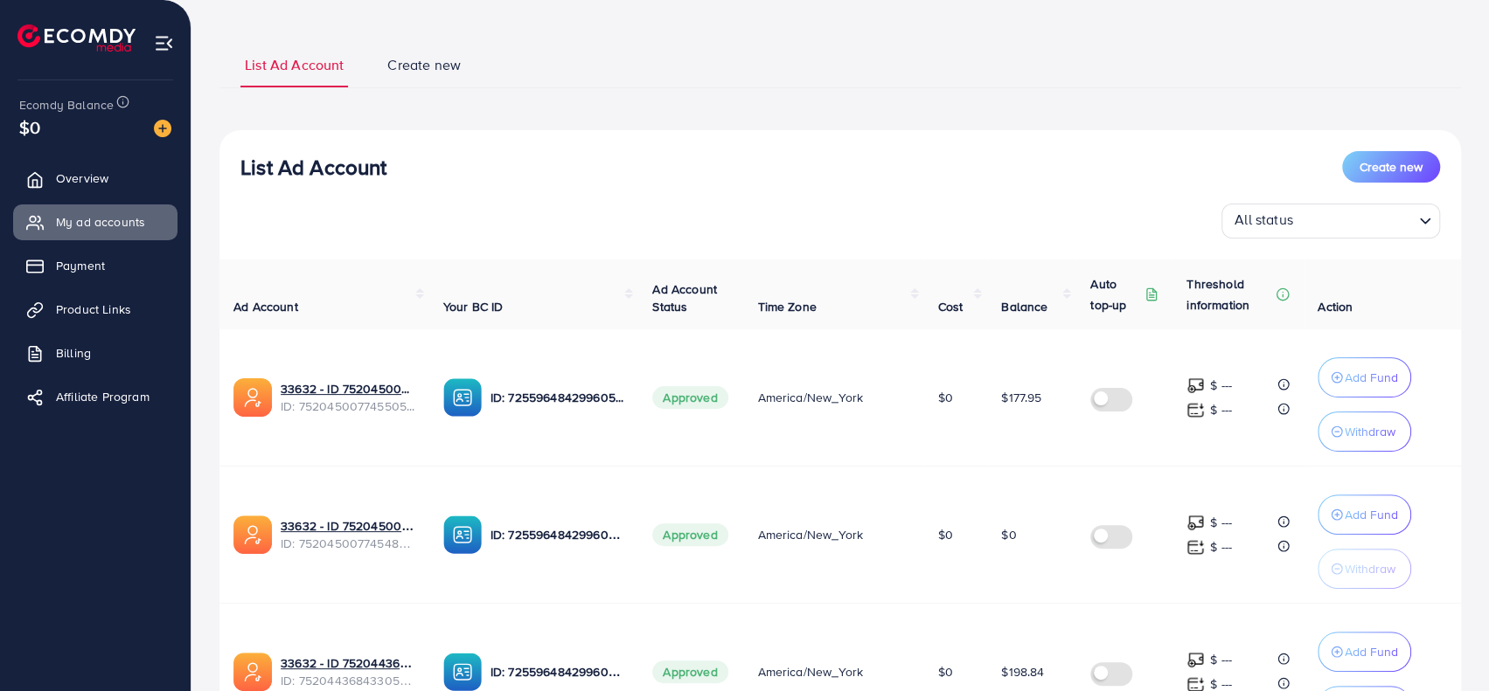
scroll to position [87, 0]
click at [58, 358] on link "Billing" at bounding box center [95, 353] width 164 height 35
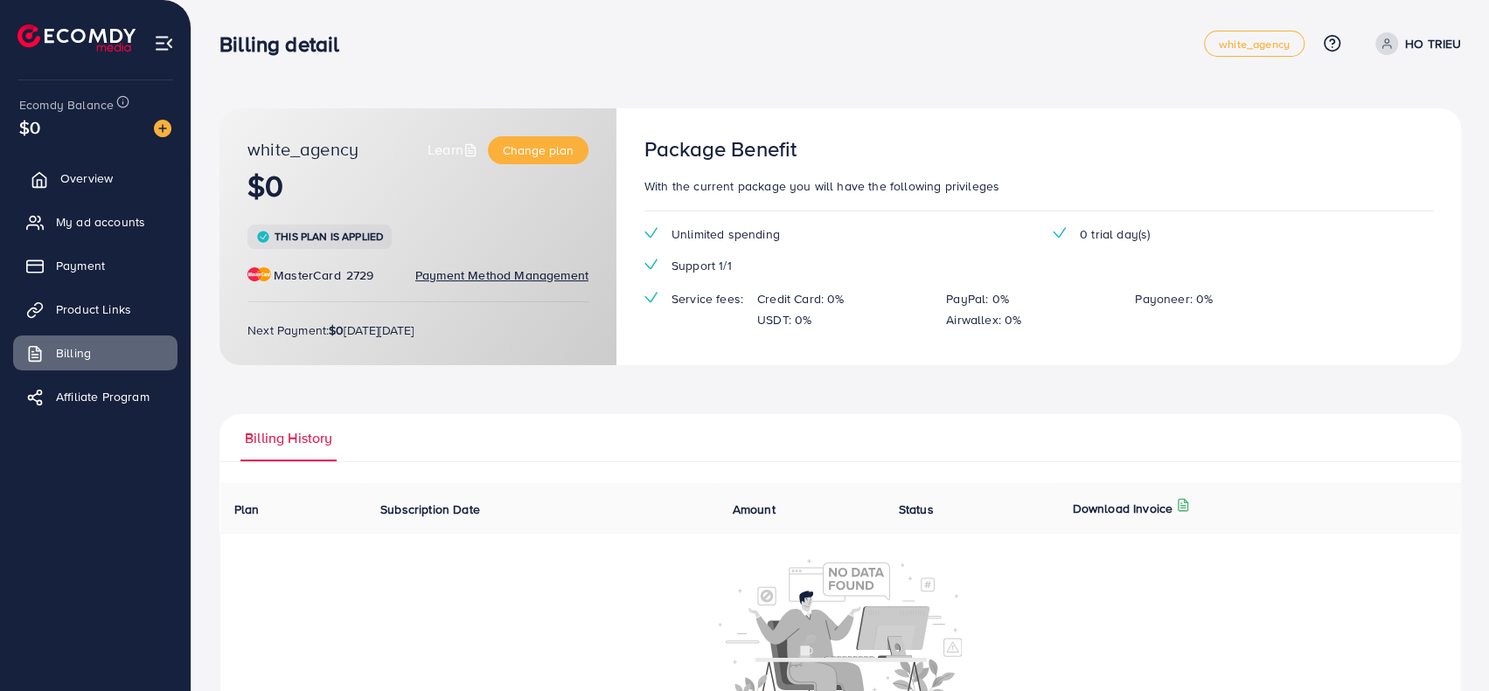
click at [79, 174] on span "Overview" at bounding box center [86, 178] width 52 height 17
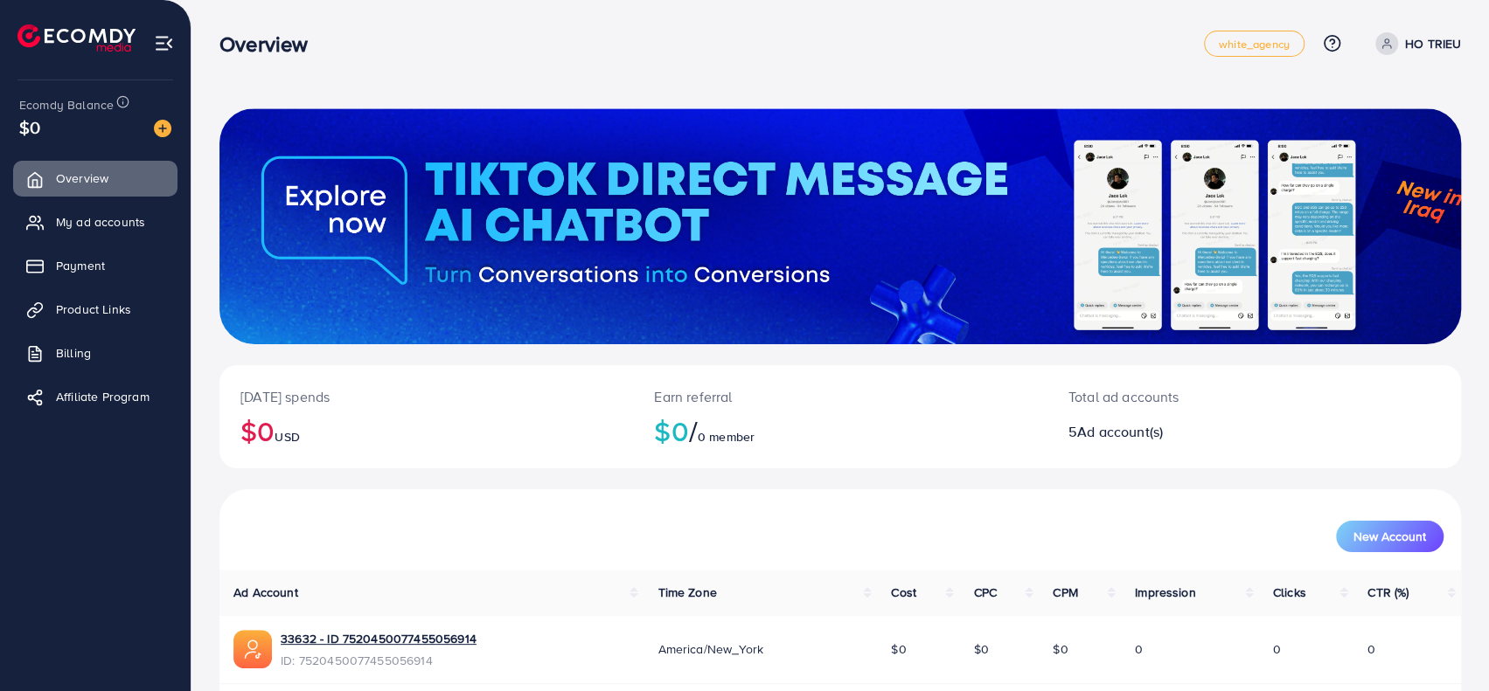
click at [149, 124] on div at bounding box center [155, 127] width 31 height 20
click at [162, 128] on img at bounding box center [162, 128] width 17 height 17
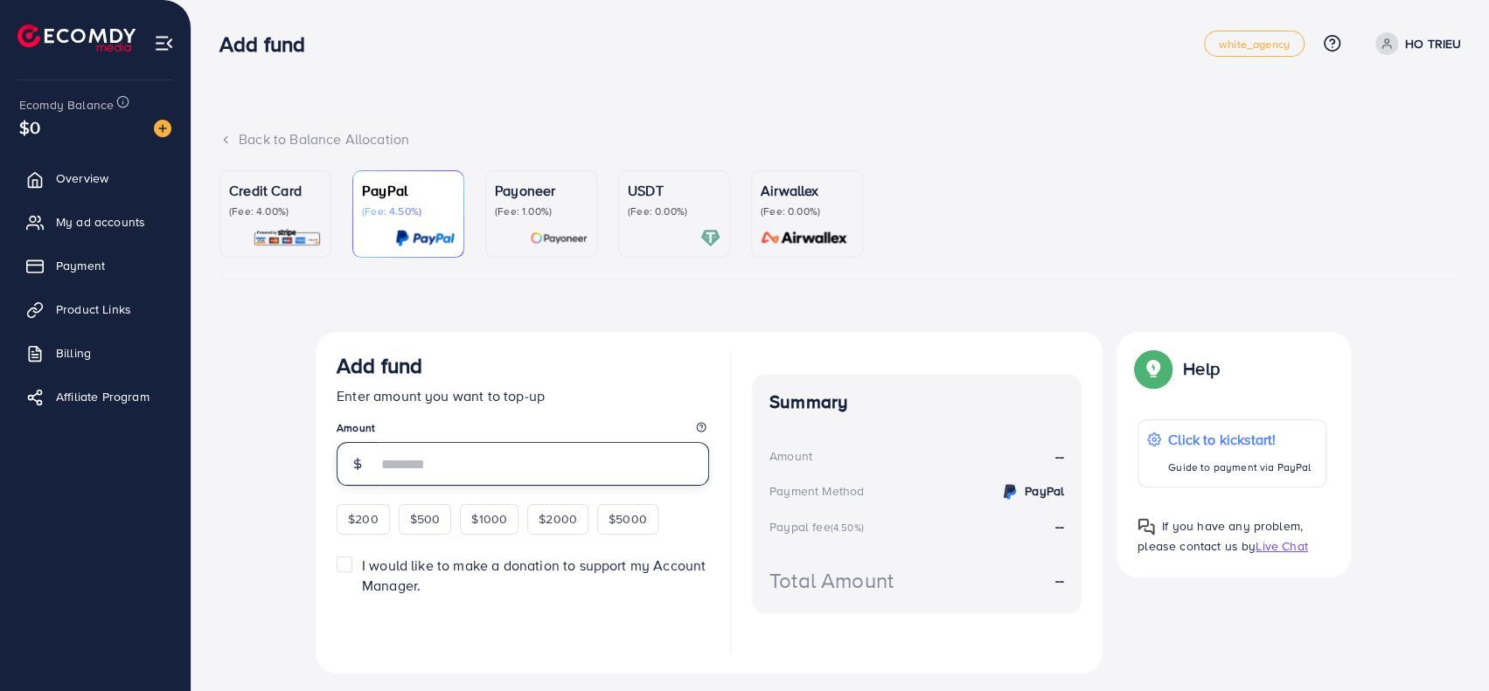
click at [538, 476] on input "number" at bounding box center [543, 464] width 332 height 44
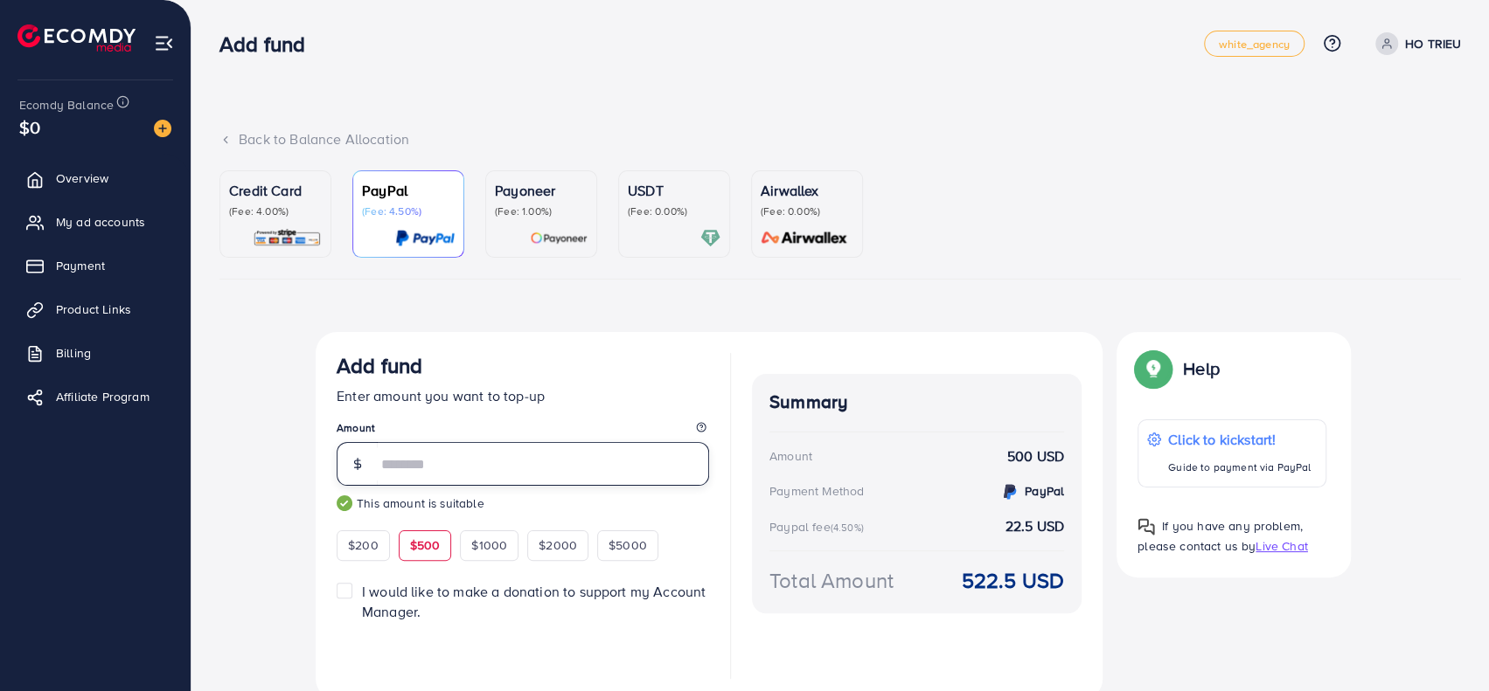
type input "***"
click at [275, 218] on p "(Fee: 4.00%)" at bounding box center [275, 212] width 93 height 14
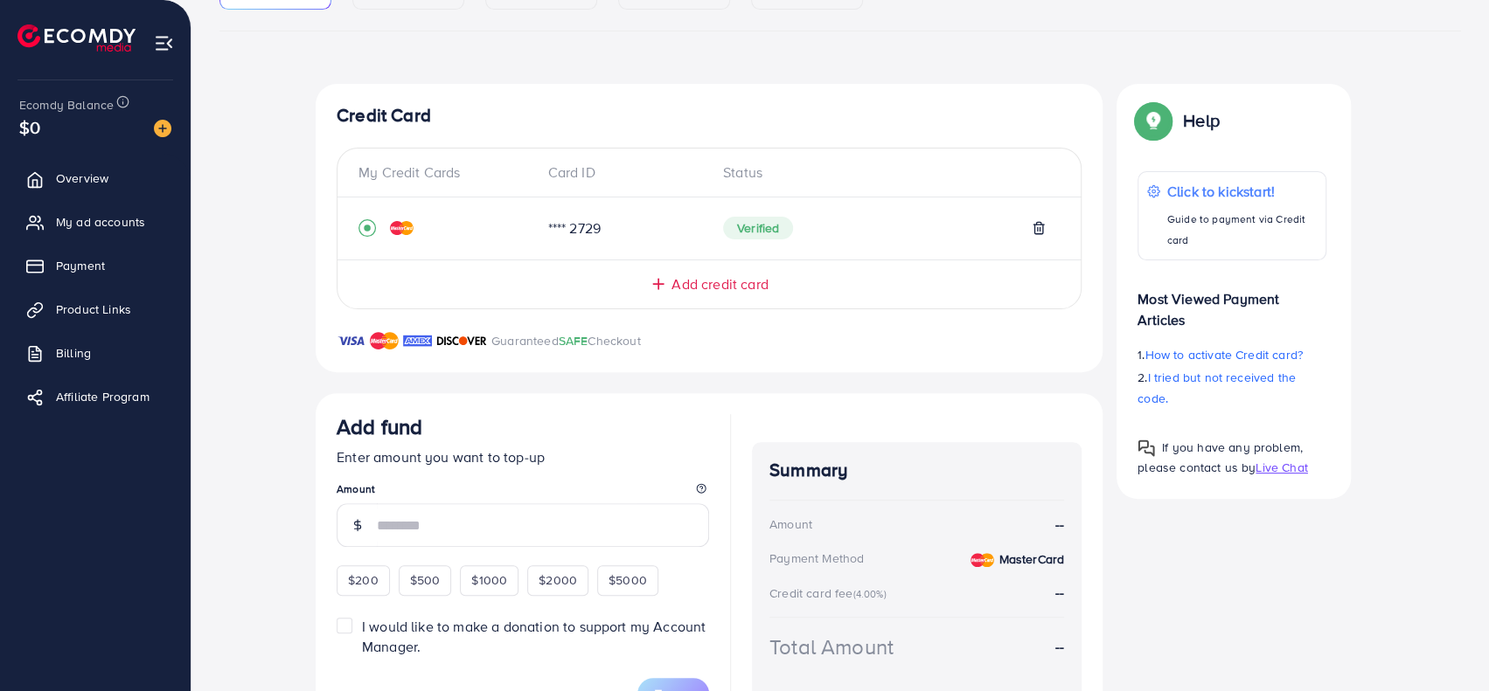
scroll to position [325, 0]
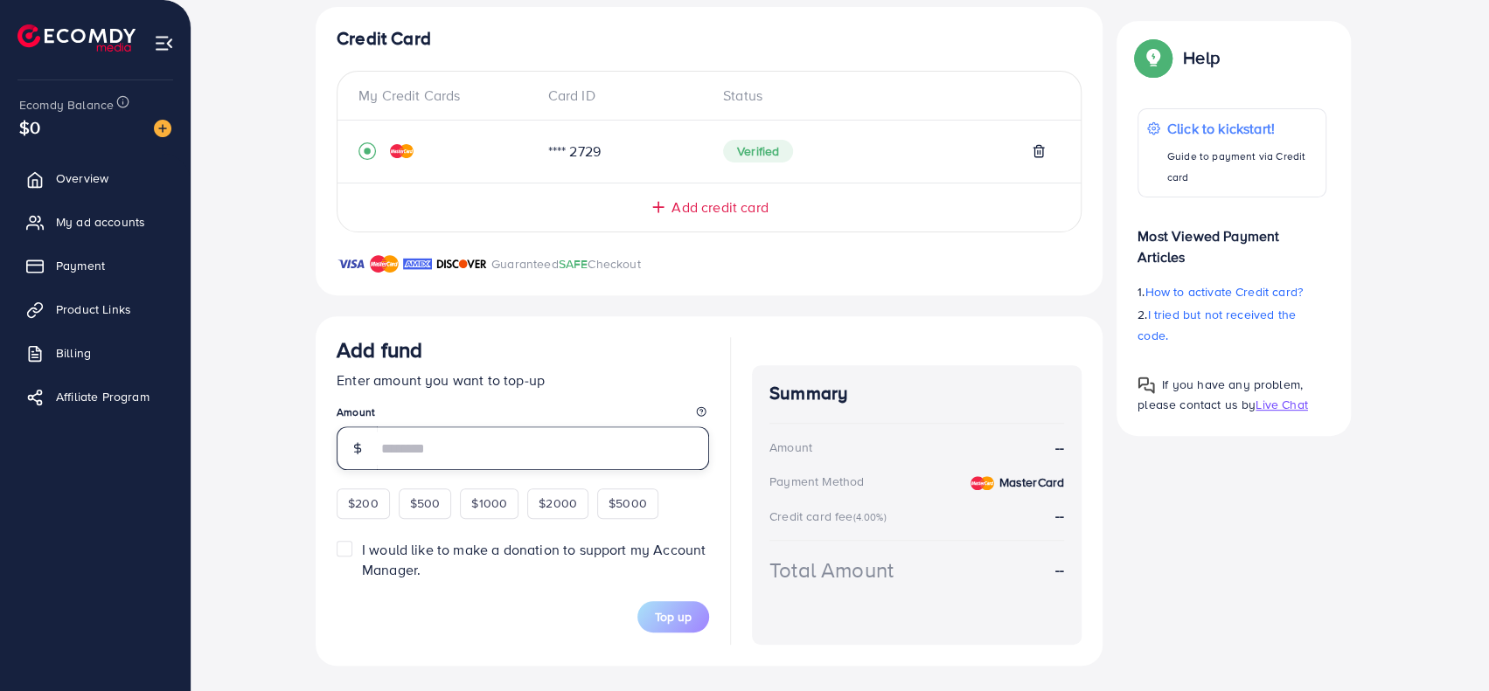
click at [497, 446] on input "number" at bounding box center [543, 449] width 332 height 44
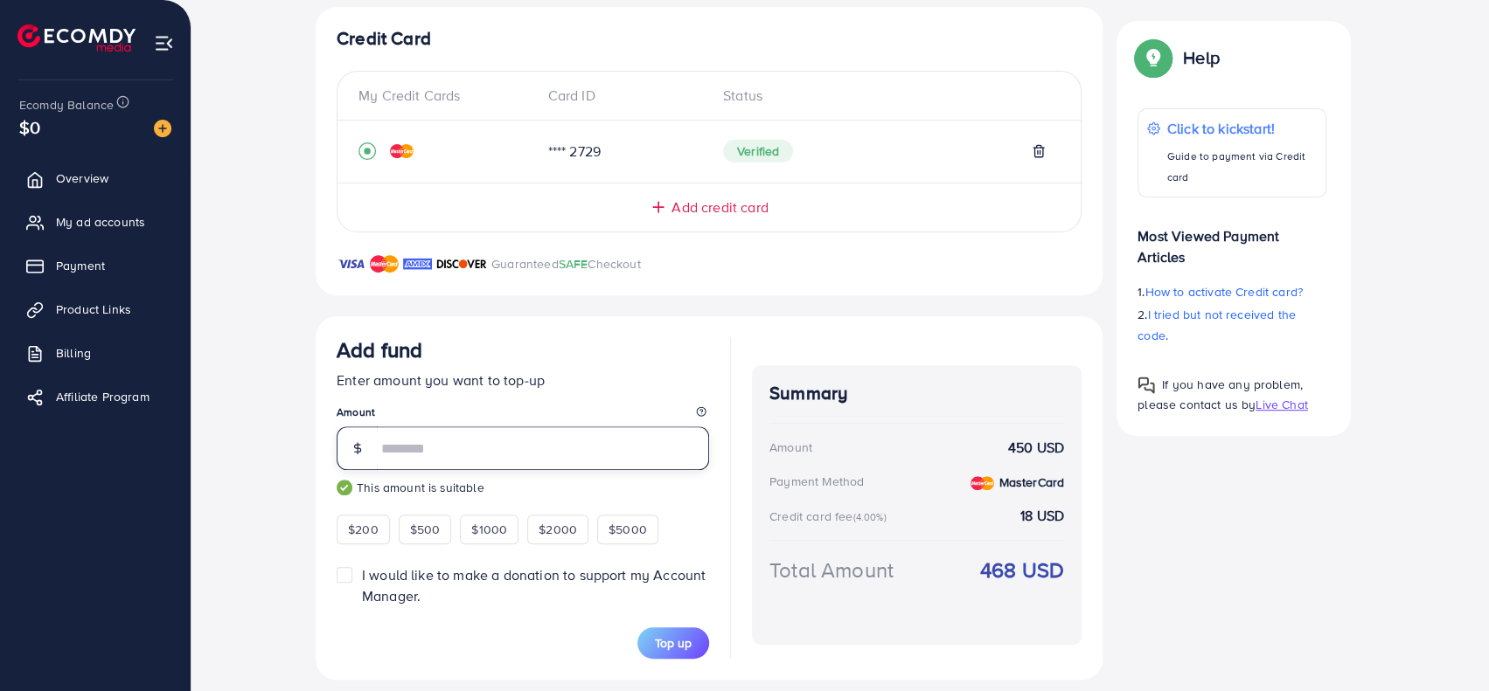
click at [497, 447] on input "***" at bounding box center [543, 449] width 332 height 44
type input "***"
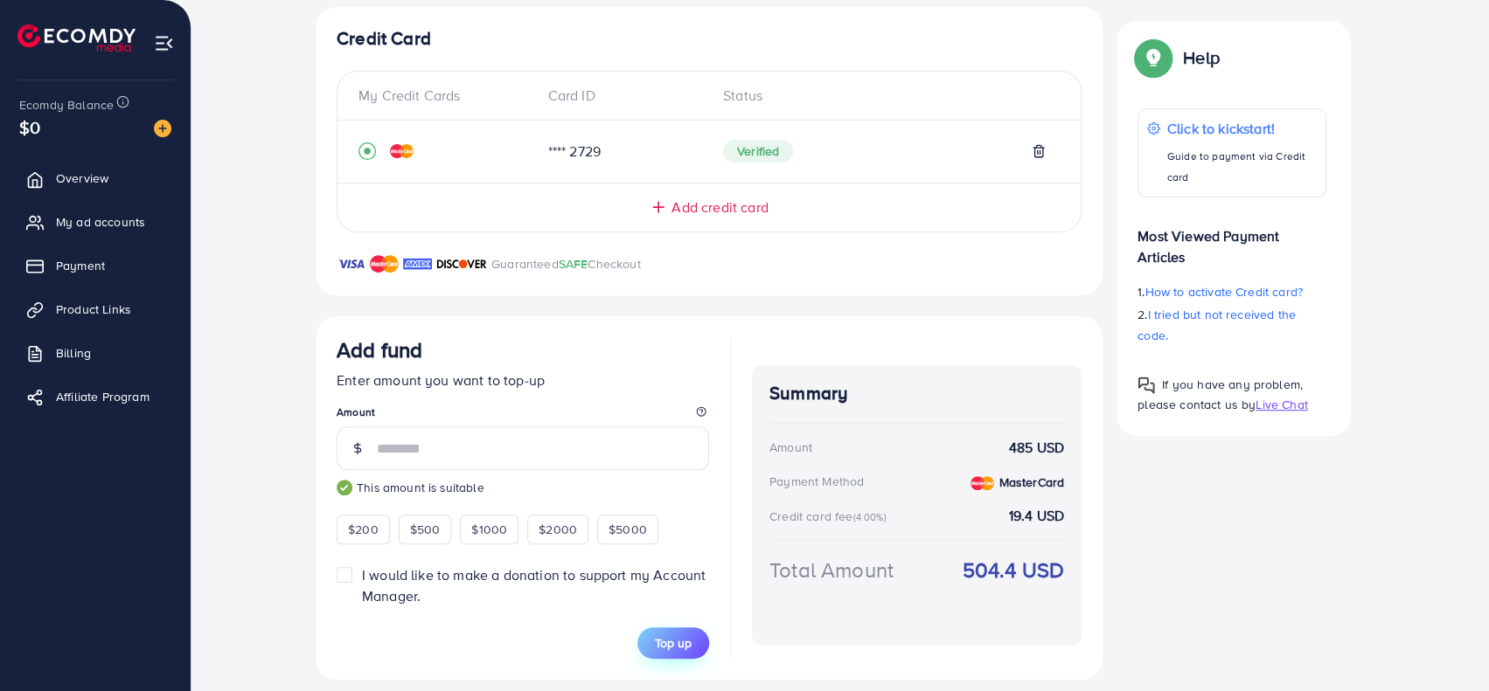
click at [684, 639] on span "Top up" at bounding box center [673, 643] width 37 height 17
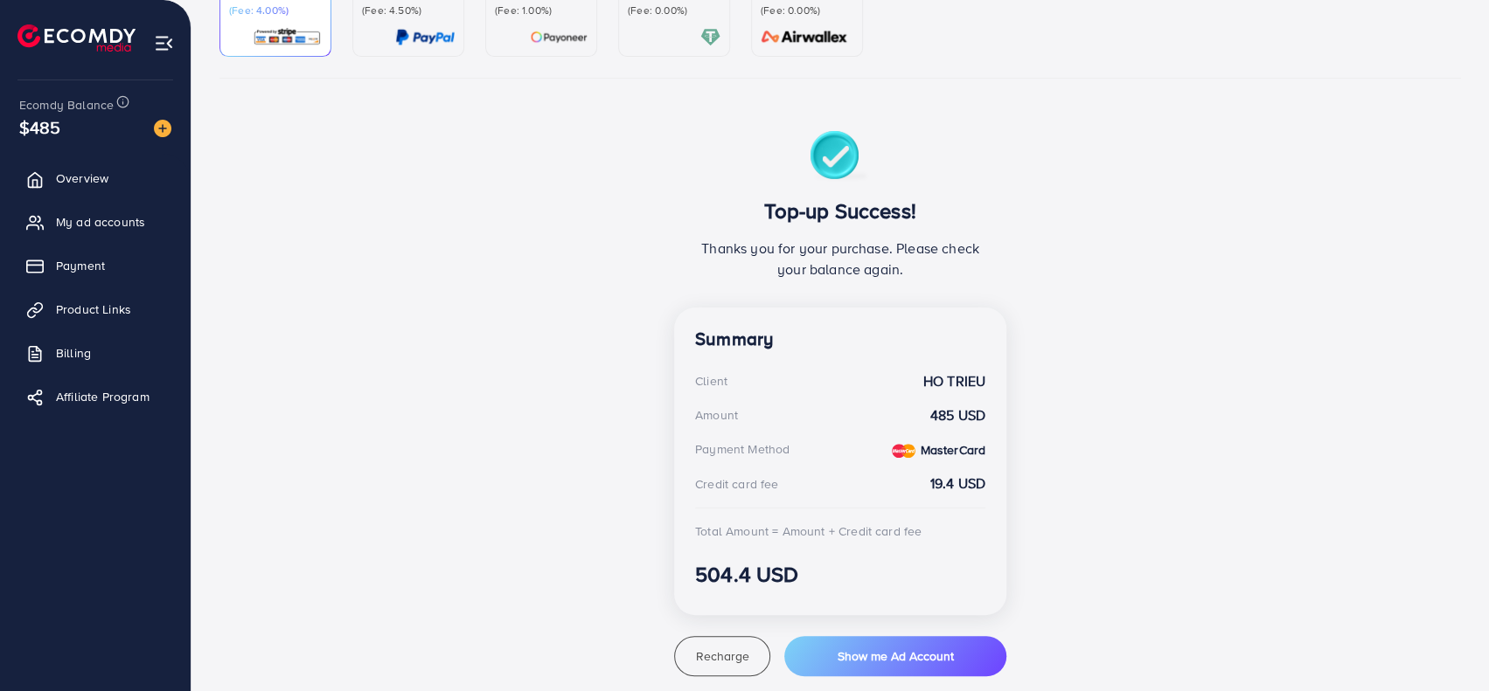
scroll to position [174, 0]
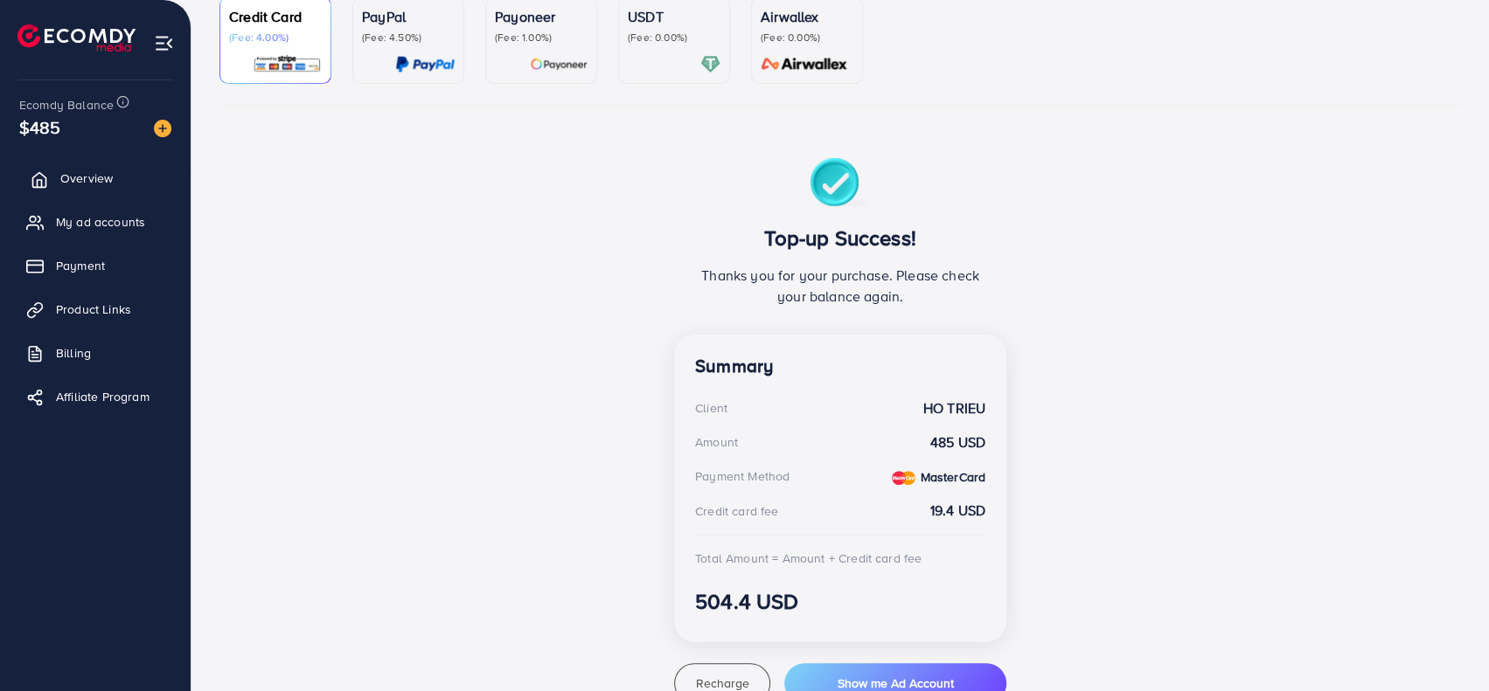
click at [89, 182] on span "Overview" at bounding box center [86, 178] width 52 height 17
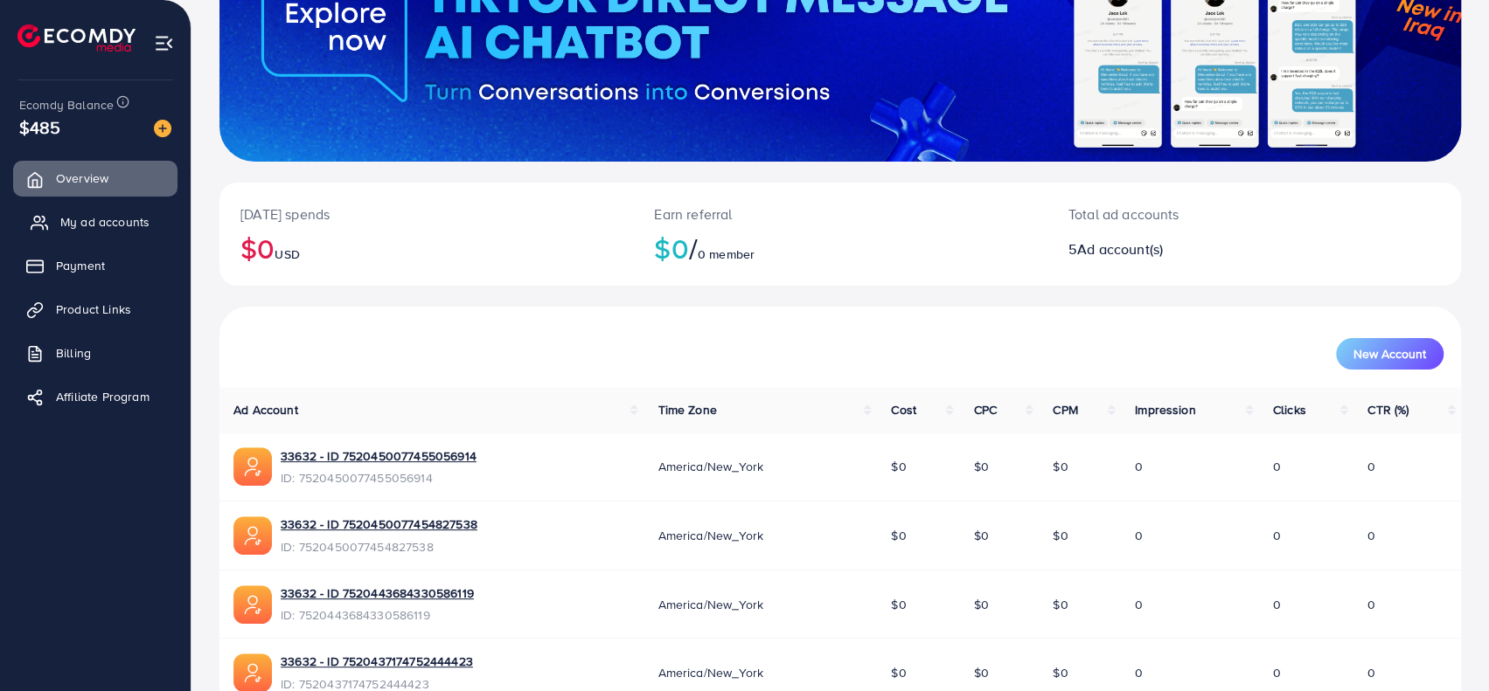
scroll to position [175, 0]
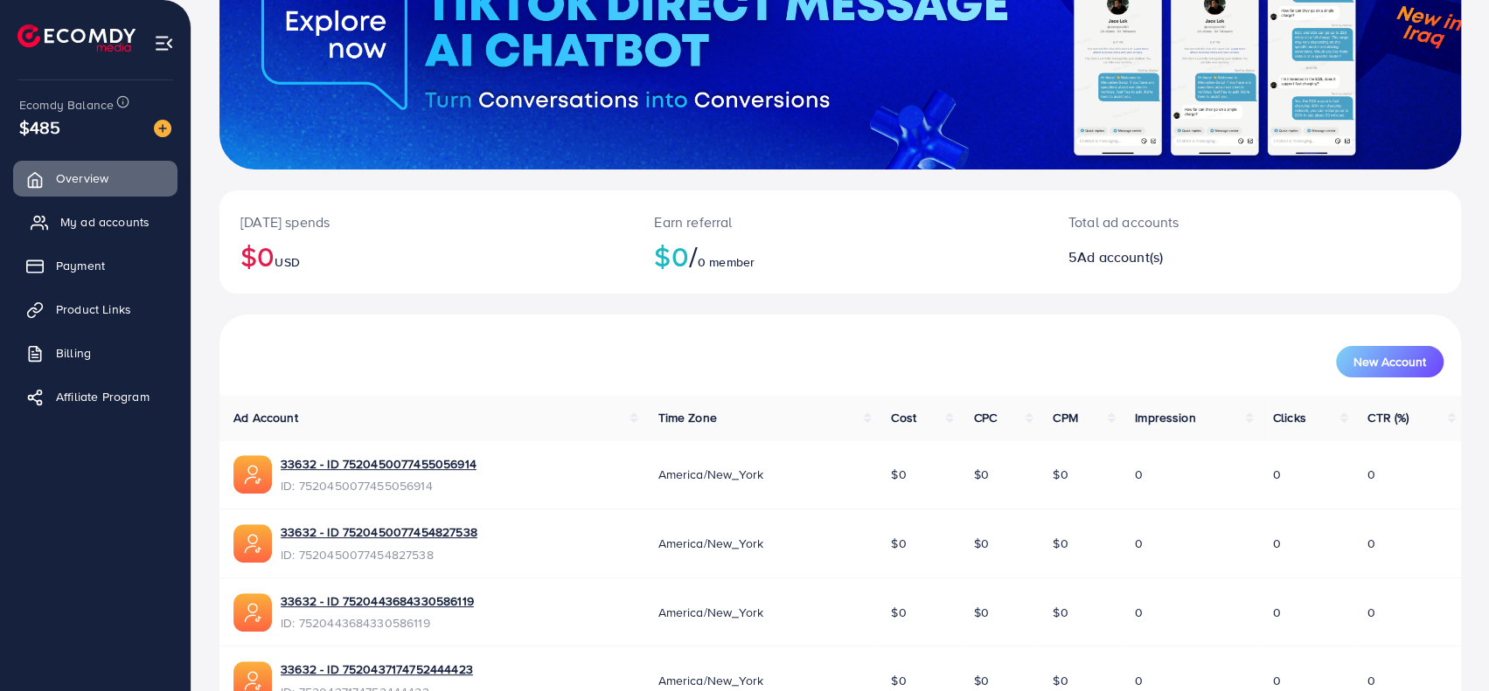
click at [76, 230] on span "My ad accounts" at bounding box center [104, 221] width 89 height 17
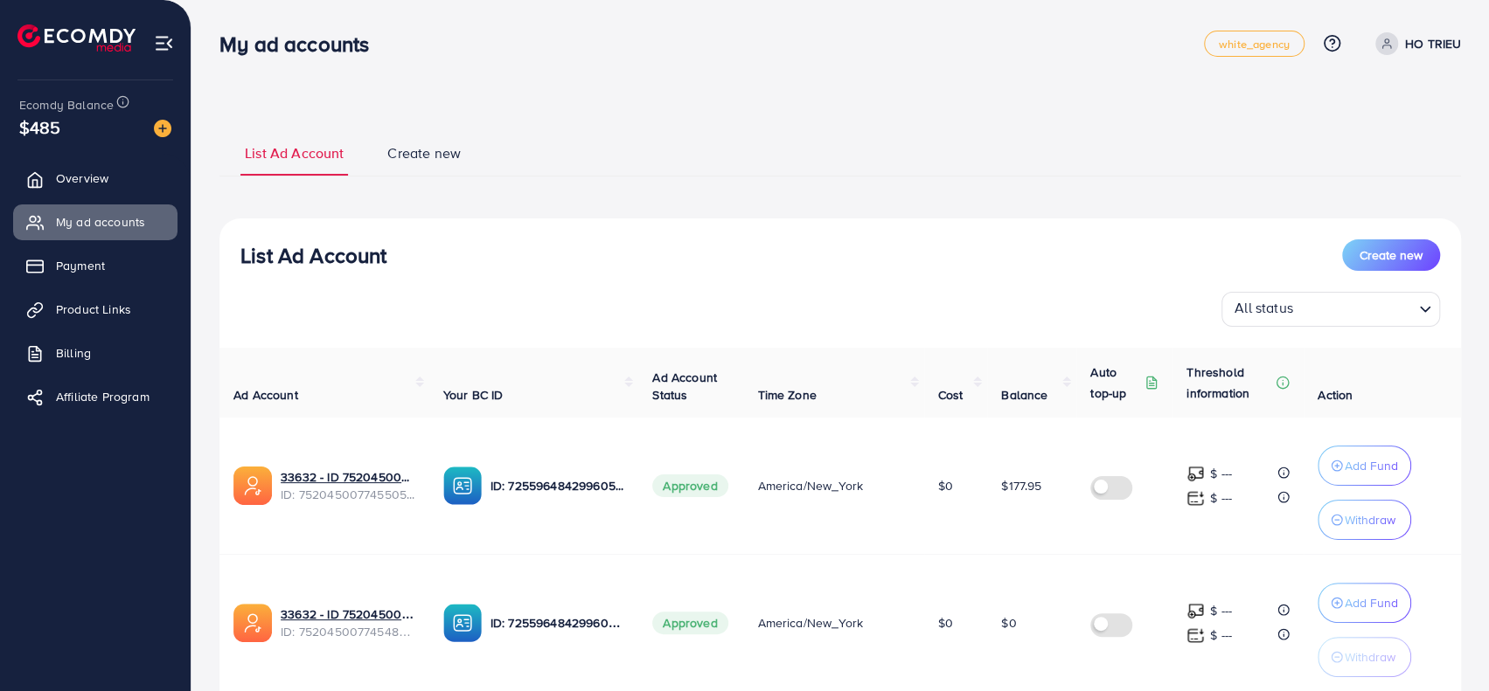
scroll to position [175, 0]
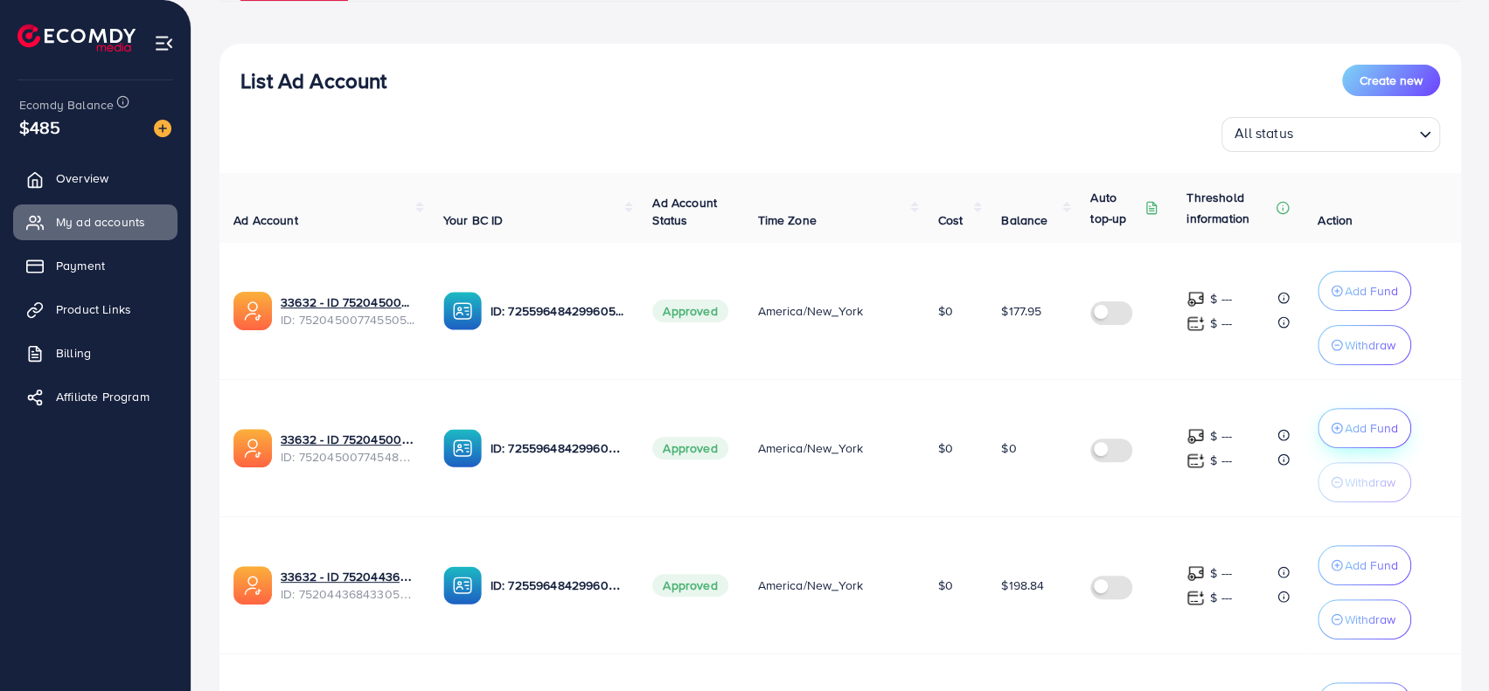
click at [1374, 302] on p "Add Fund" at bounding box center [1370, 291] width 53 height 21
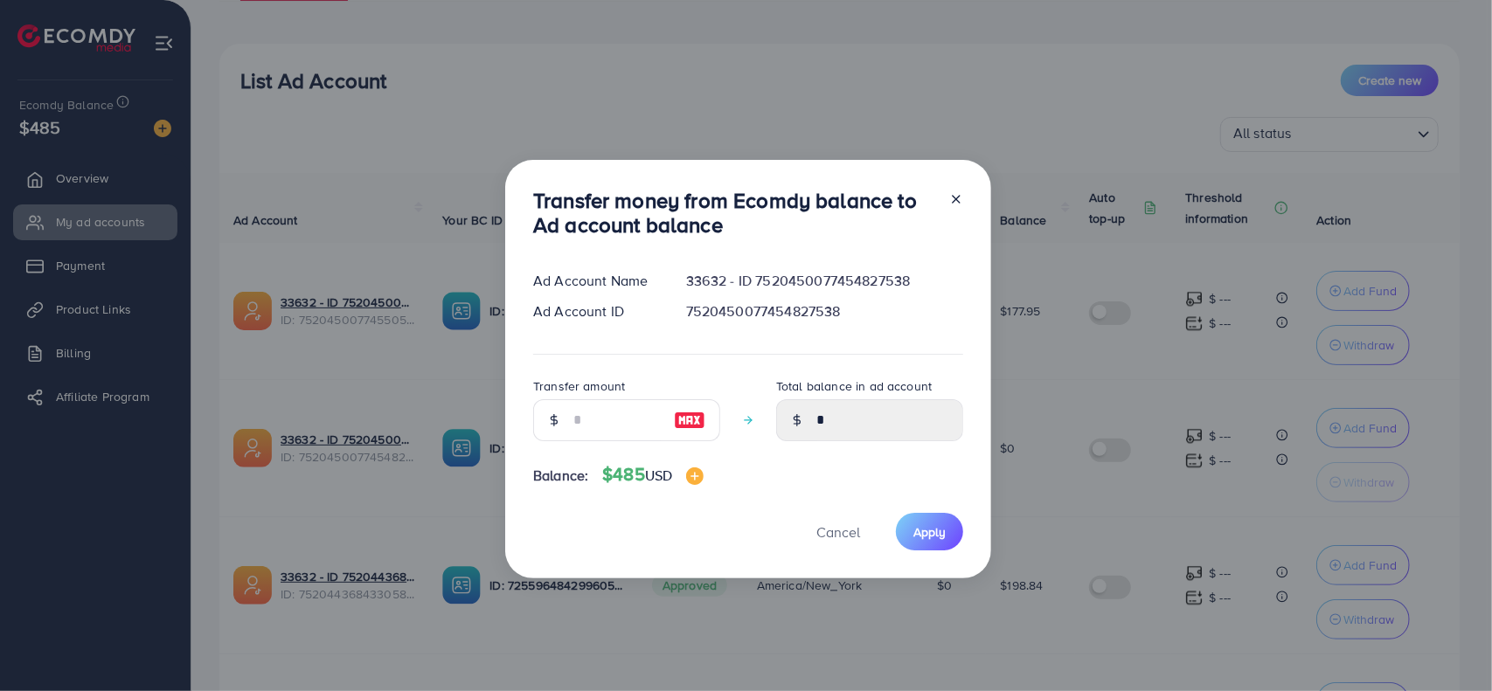
click at [601, 450] on div "Transfer amount" at bounding box center [626, 416] width 187 height 80
click at [599, 426] on input "number" at bounding box center [616, 420] width 87 height 42
type input "*"
type input "****"
type input "**"
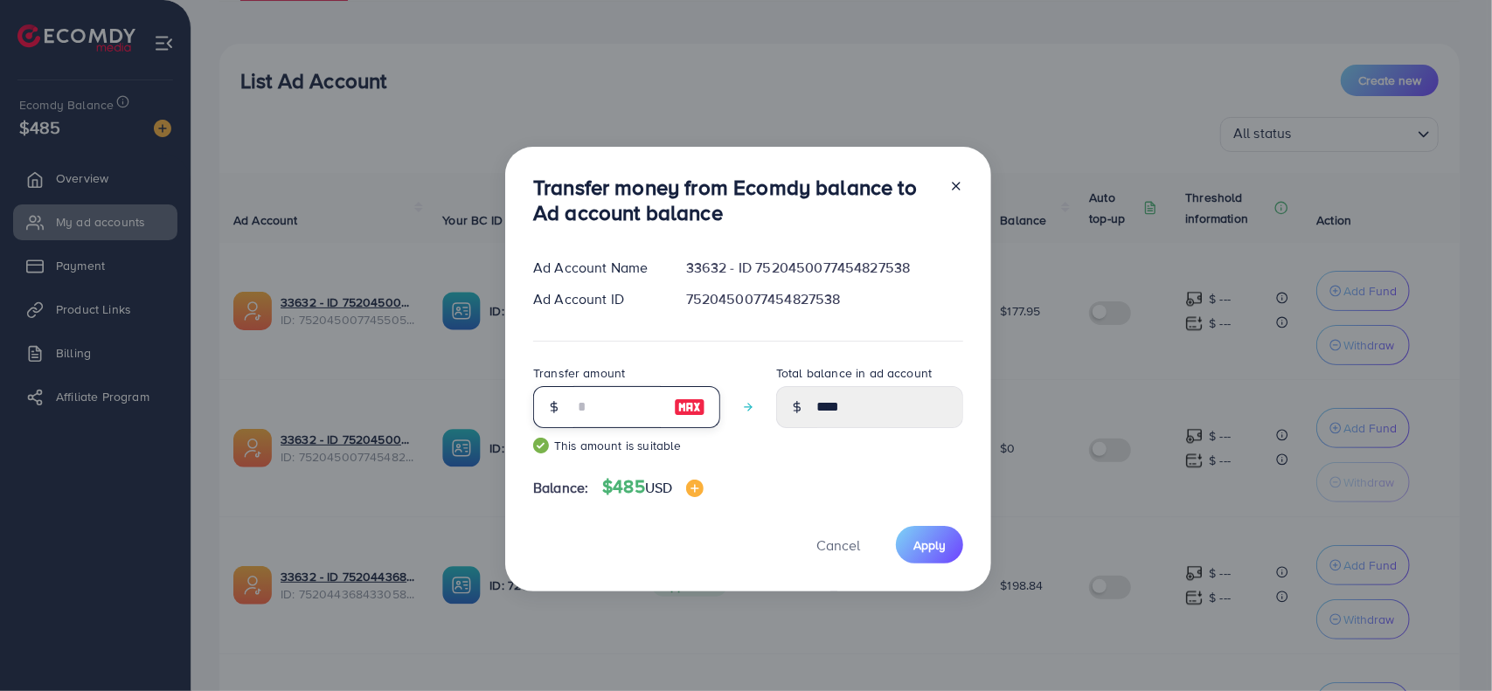
type input "*****"
type input "**"
click at [936, 541] on span "Apply" at bounding box center [929, 545] width 32 height 17
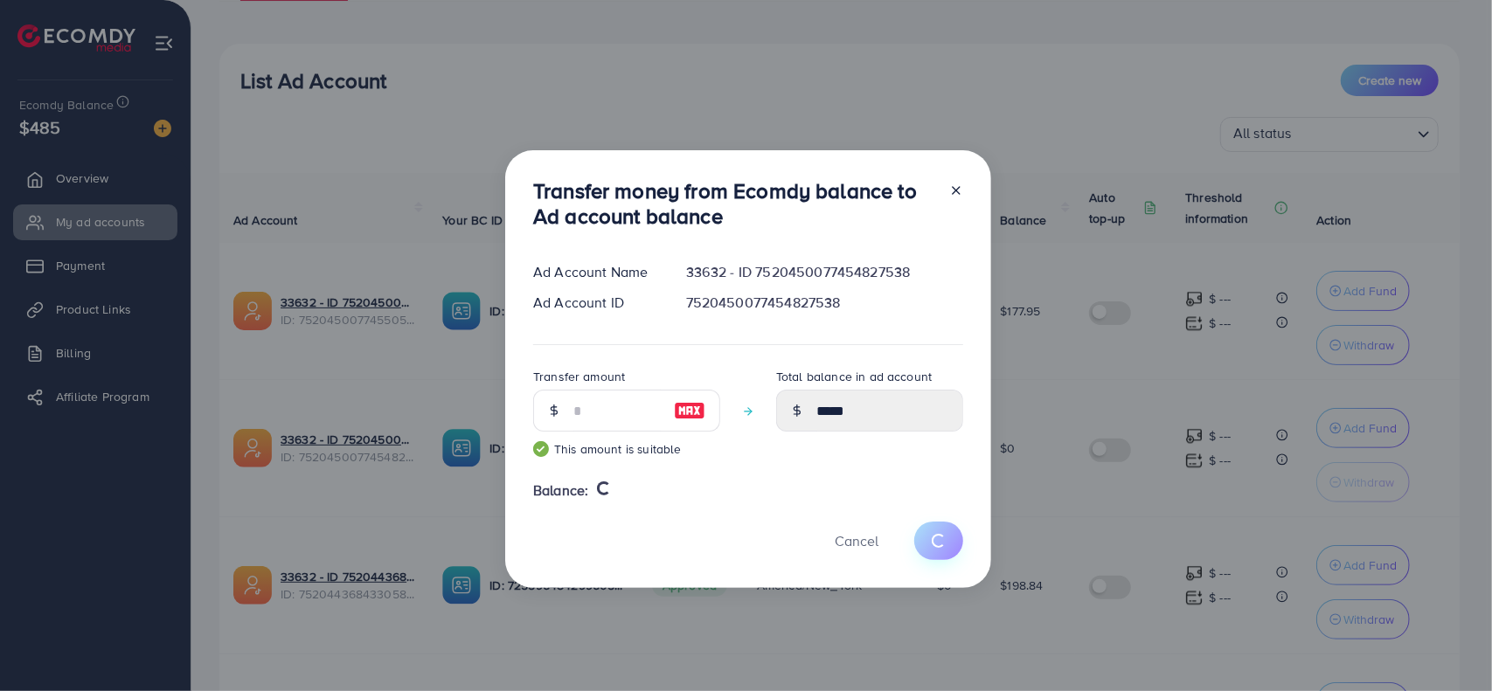
type input "*"
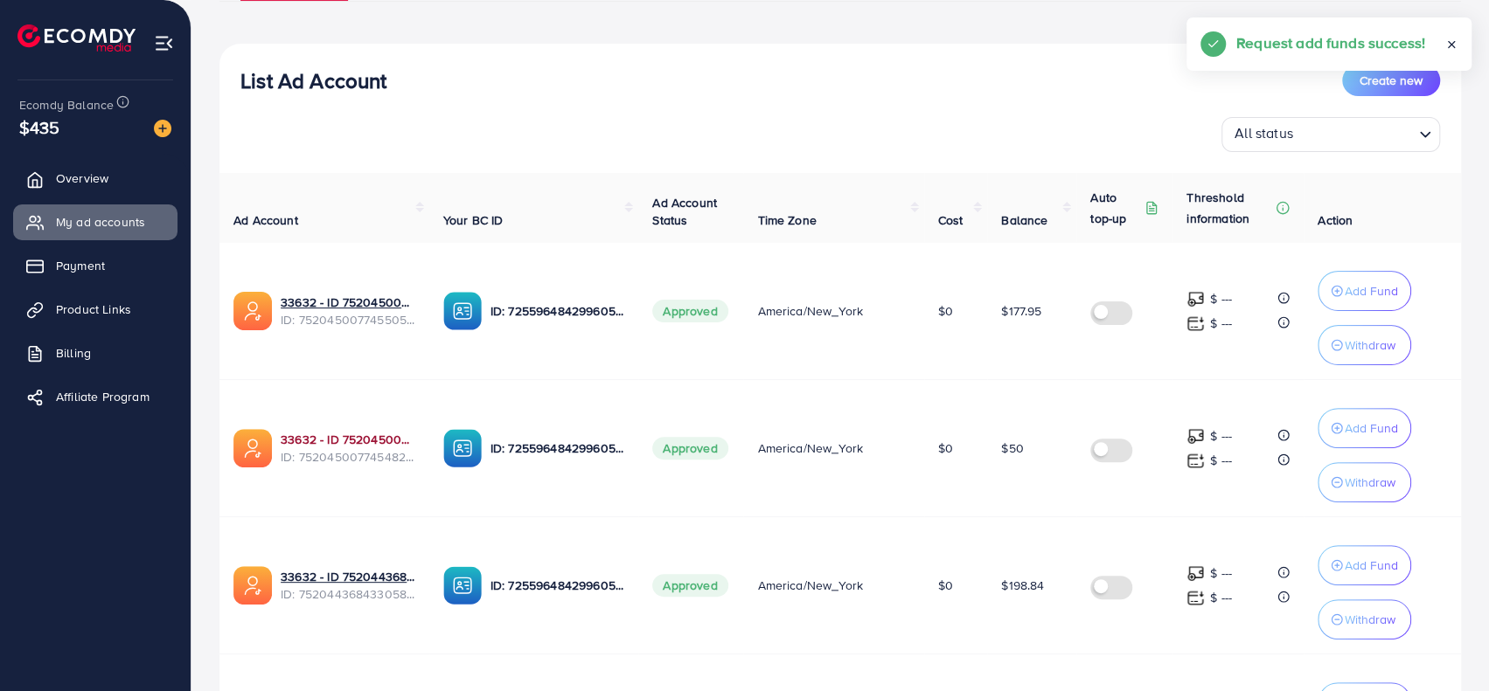
click at [379, 431] on link "33632 - ID 7520450077454827538" at bounding box center [348, 439] width 135 height 17
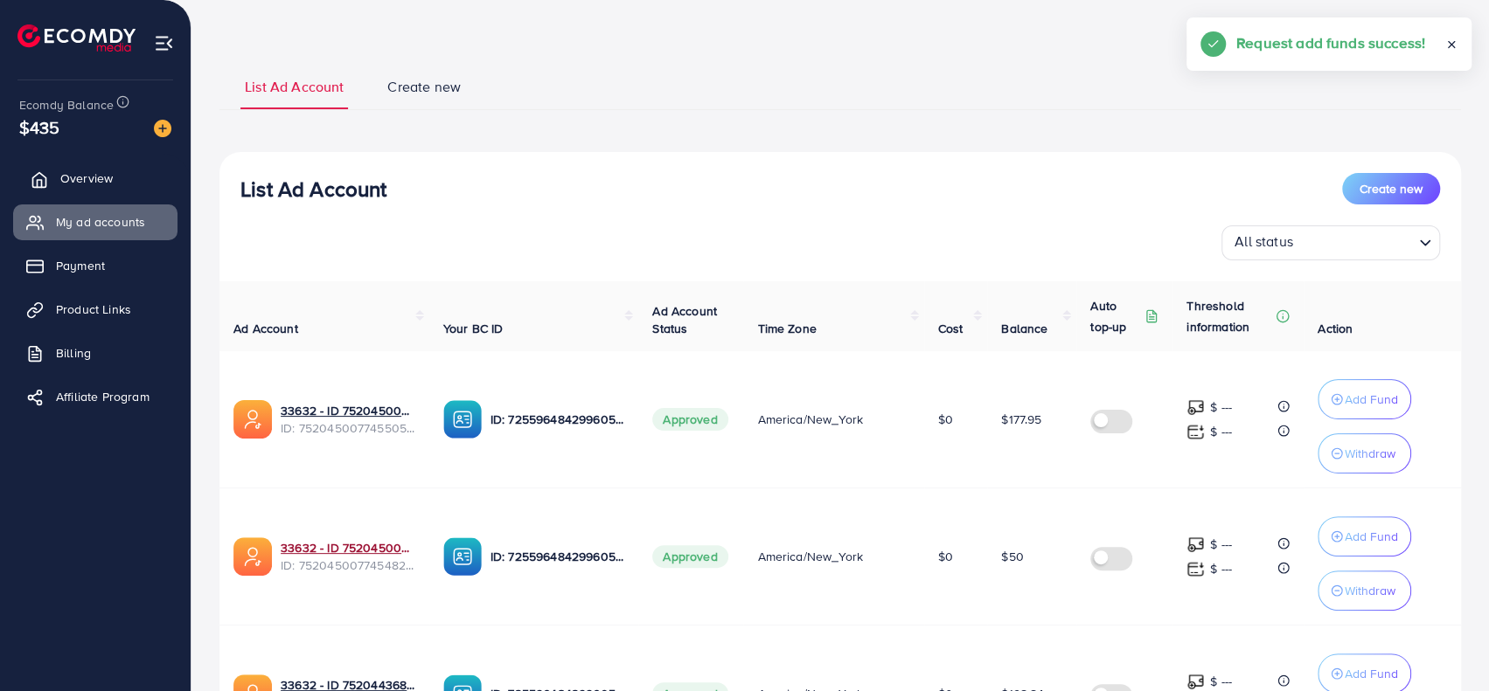
scroll to position [0, 0]
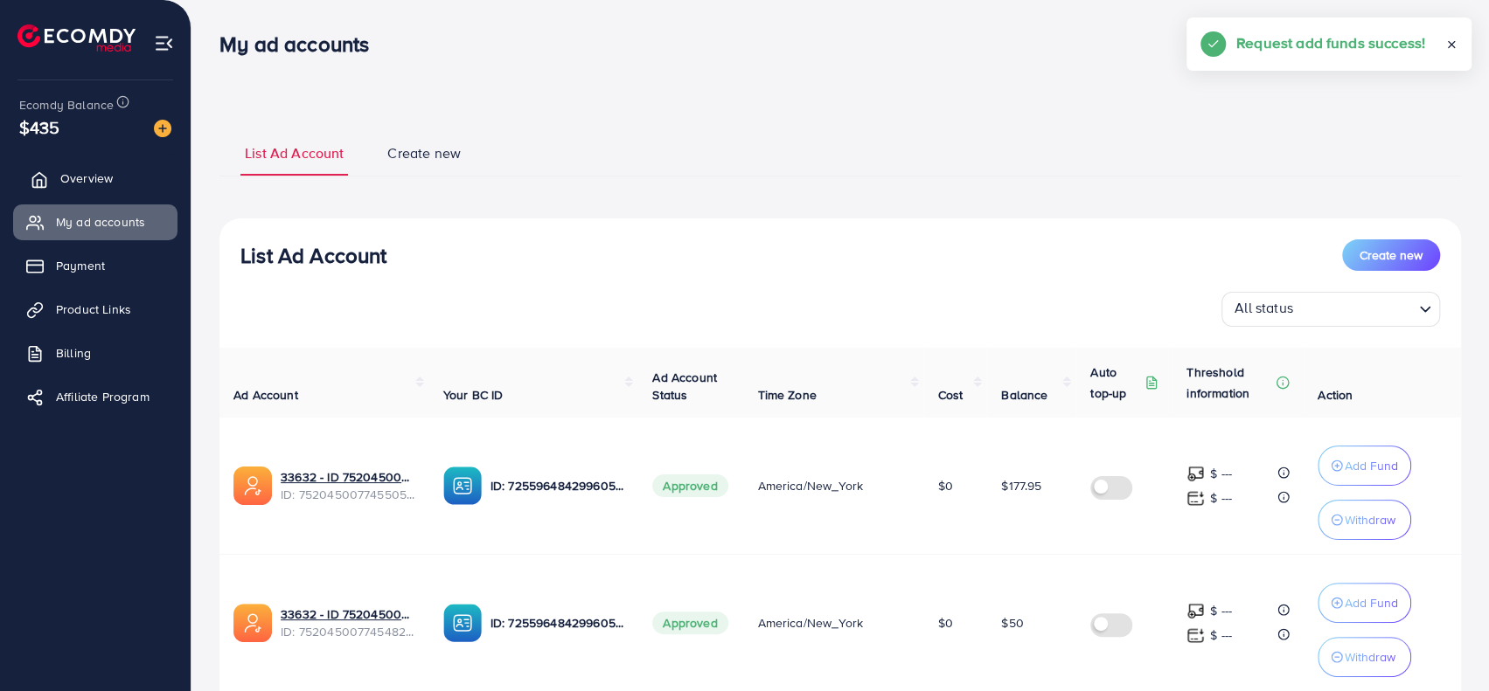
click at [73, 168] on link "Overview" at bounding box center [95, 178] width 164 height 35
